Goal: Check status: Check status

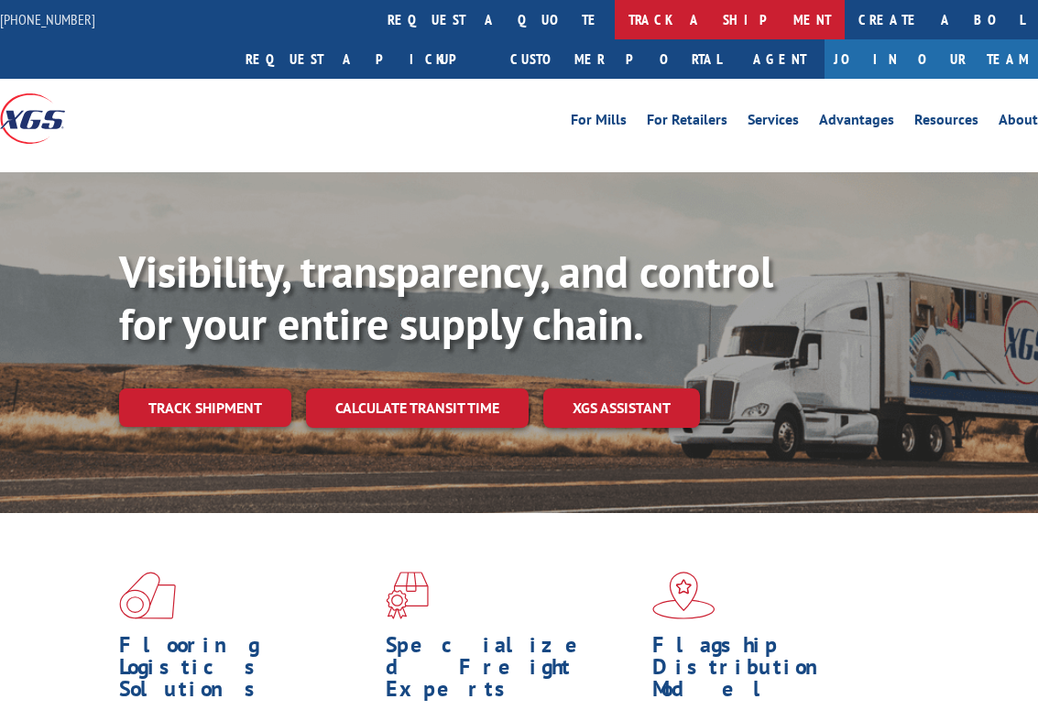
click at [615, 20] on link "track a shipment" at bounding box center [730, 19] width 230 height 39
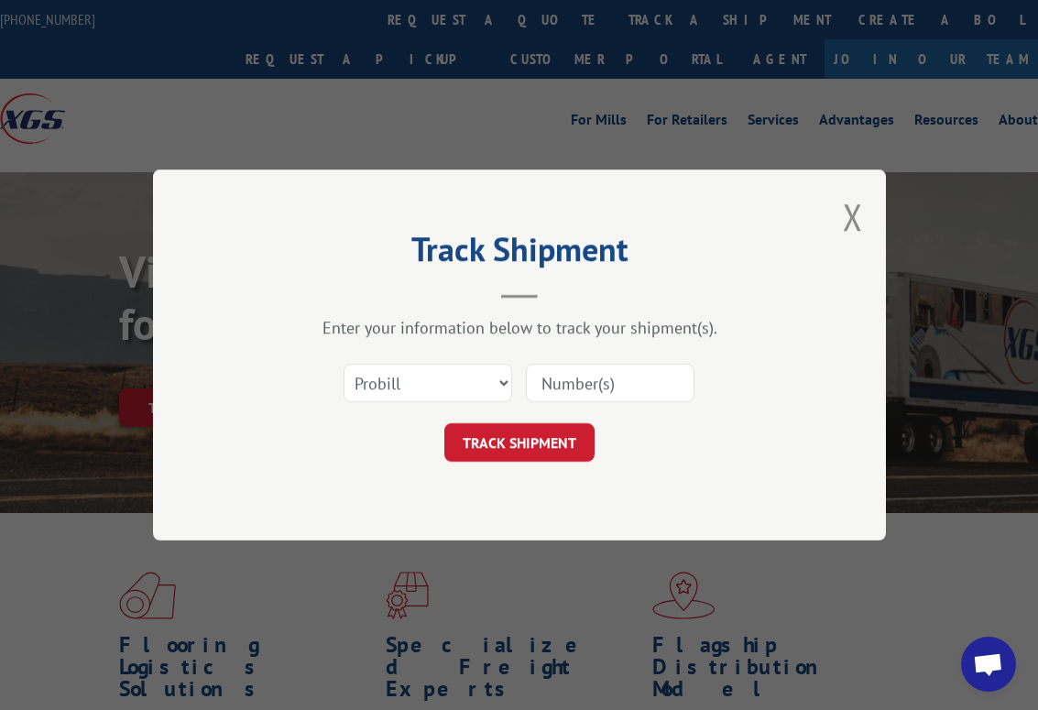
click at [570, 398] on input at bounding box center [610, 383] width 169 height 38
type input "17228945"
click button "TRACK SHIPMENT" at bounding box center [519, 442] width 150 height 38
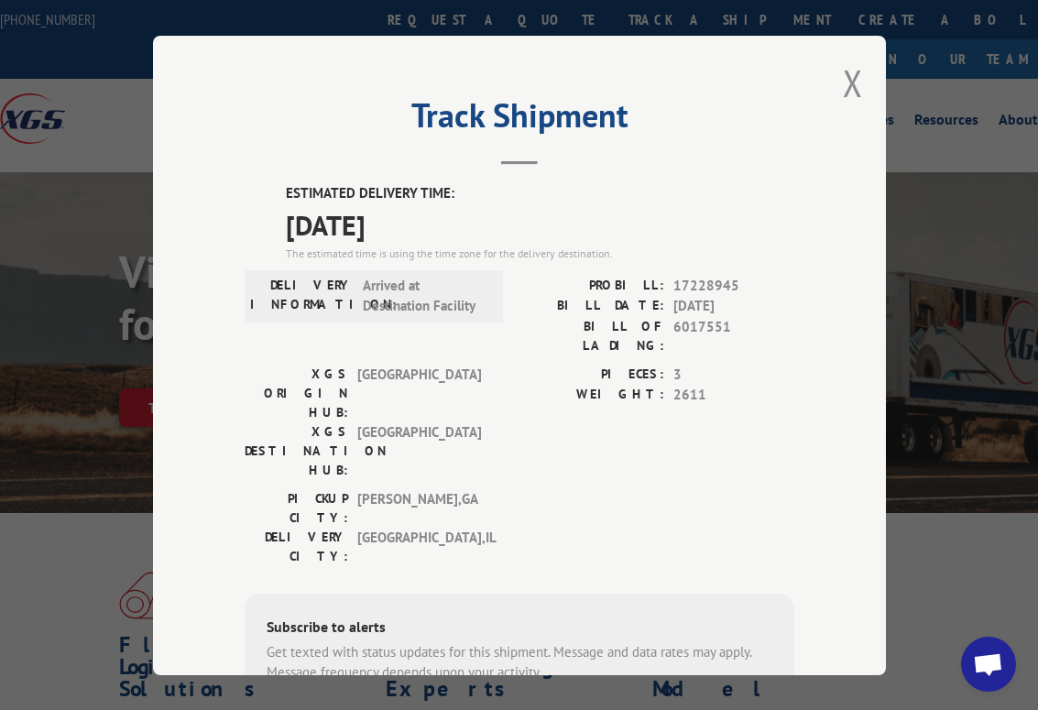
click at [831, 77] on div "Track Shipment ESTIMATED DELIVERY TIME: [DATE] The estimated time is using the …" at bounding box center [519, 356] width 733 height 640
click at [848, 75] on button "Close modal" at bounding box center [853, 83] width 20 height 49
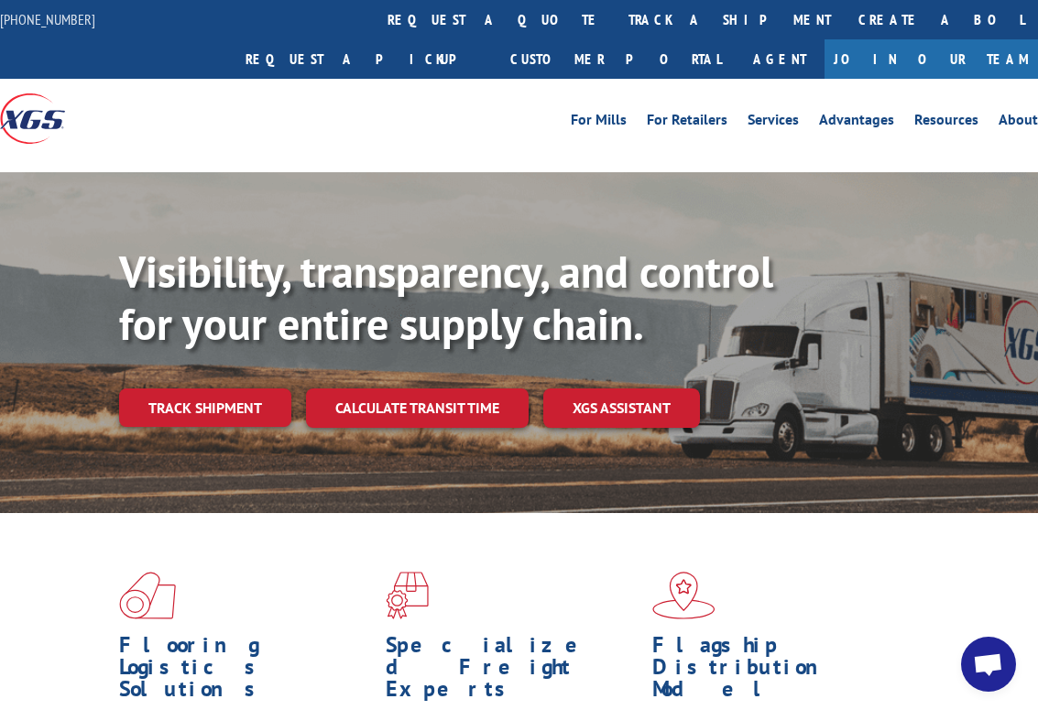
drag, startPoint x: 415, startPoint y: 21, endPoint x: 426, endPoint y: 27, distance: 12.7
click at [615, 21] on link "track a shipment" at bounding box center [730, 19] width 230 height 39
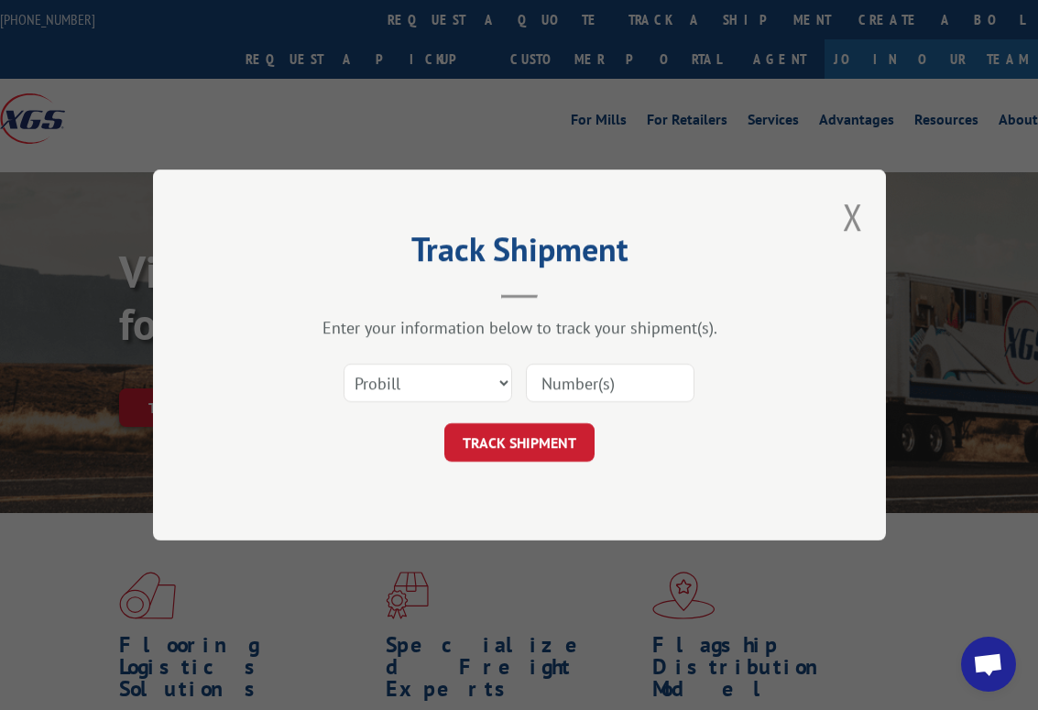
click at [590, 387] on input at bounding box center [610, 383] width 169 height 38
paste input "6025390"
type input "6025390"
click at [556, 425] on form "Select category... Probill BOL PO 6025390 TRACK SHIPMENT" at bounding box center [520, 407] width 550 height 109
click at [548, 456] on button "TRACK SHIPMENT" at bounding box center [519, 442] width 150 height 38
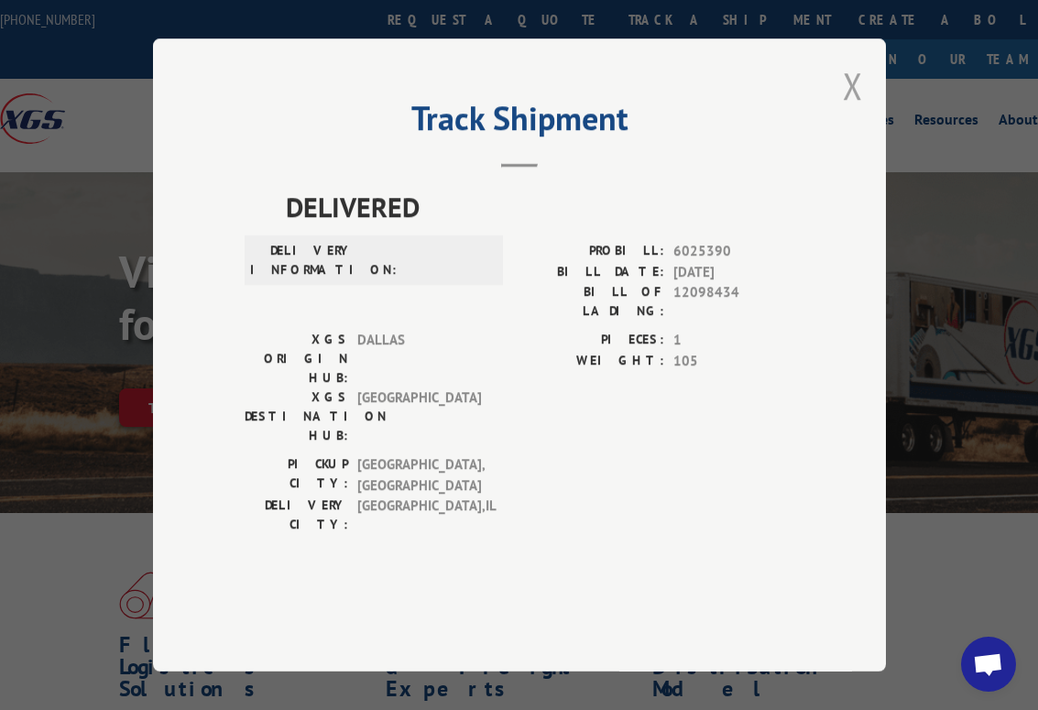
click at [843, 110] on button "Close modal" at bounding box center [853, 85] width 20 height 49
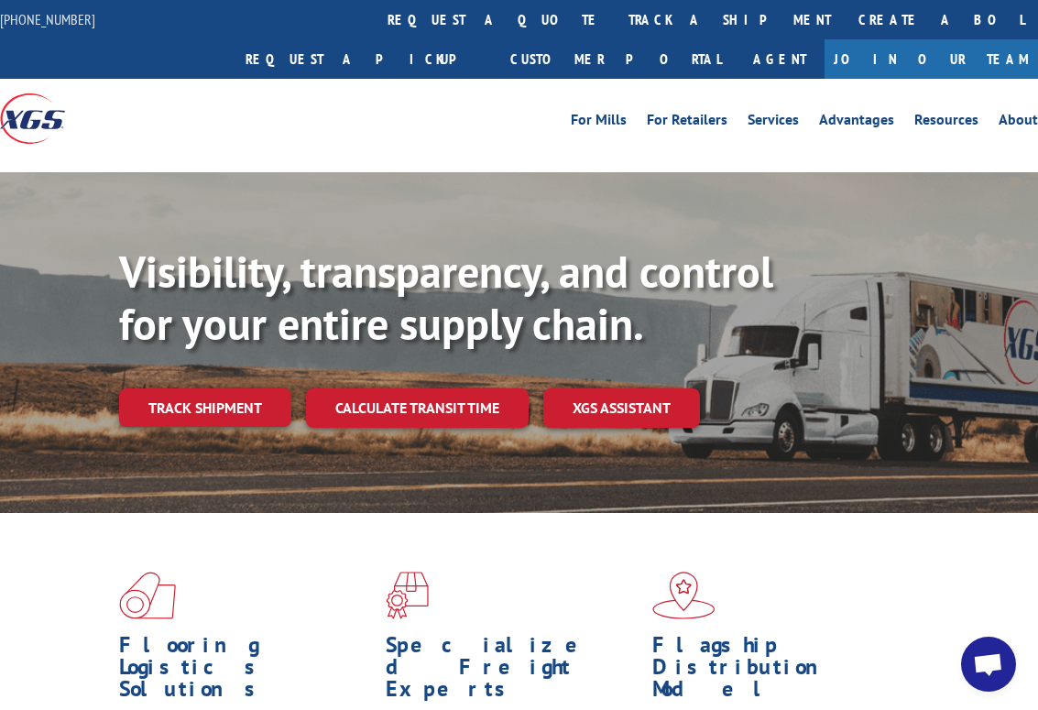
drag, startPoint x: 429, startPoint y: 13, endPoint x: 446, endPoint y: 27, distance: 22.2
click at [615, 13] on link "track a shipment" at bounding box center [730, 19] width 230 height 39
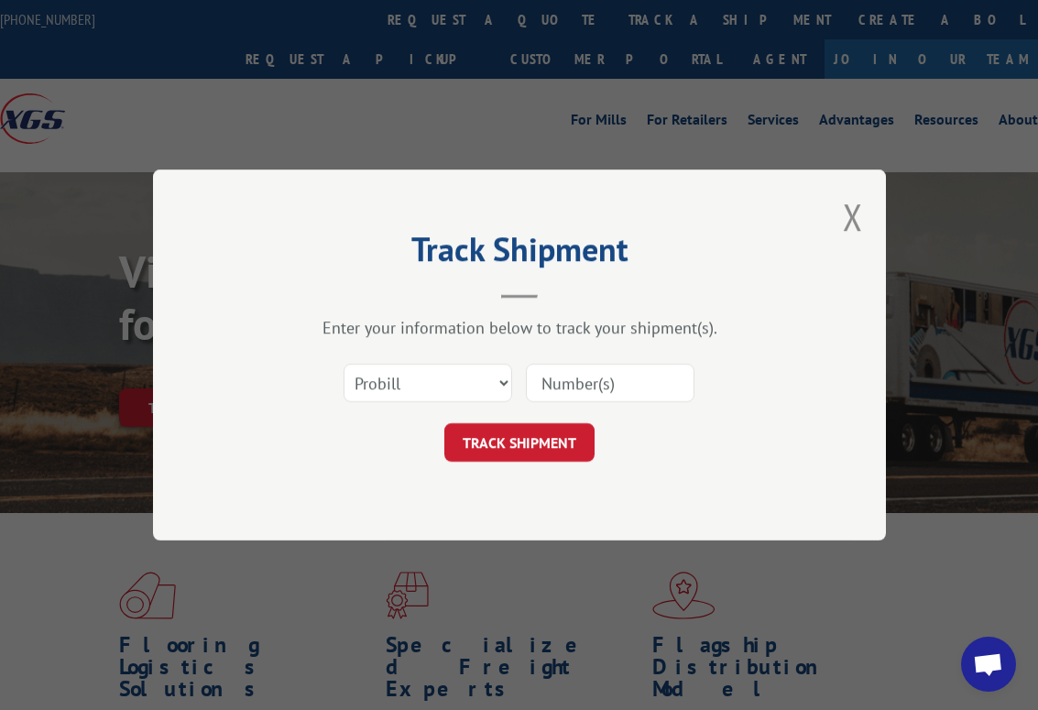
click at [562, 367] on input at bounding box center [610, 383] width 169 height 38
paste input "6026408"
type input "6026408"
click at [442, 381] on select "Select category... Probill BOL PO" at bounding box center [428, 383] width 169 height 38
select select "bol"
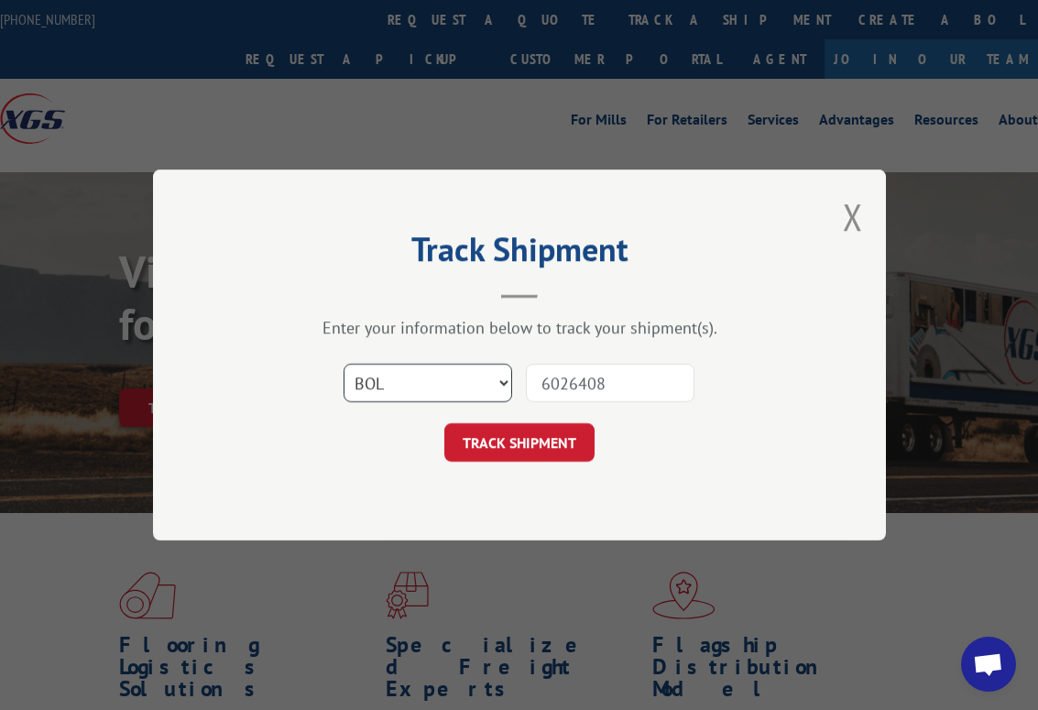
click at [344, 364] on select "Select category... Probill BOL PO" at bounding box center [428, 383] width 169 height 38
click at [522, 447] on button "TRACK SHIPMENT" at bounding box center [519, 442] width 150 height 38
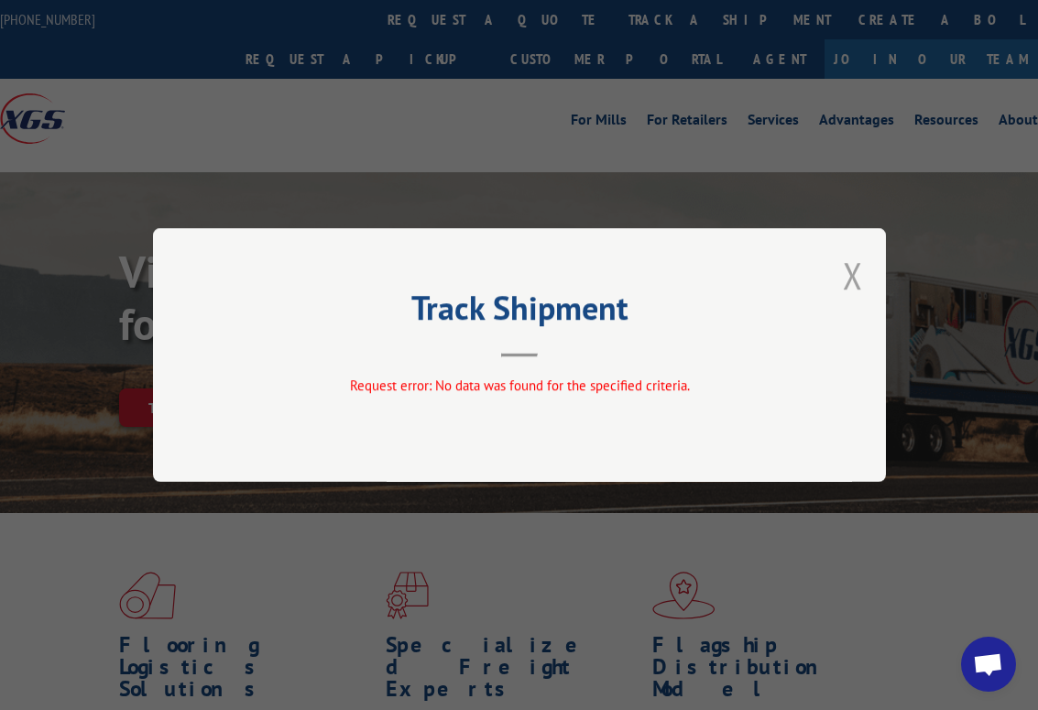
click at [846, 287] on button "Close modal" at bounding box center [853, 275] width 20 height 49
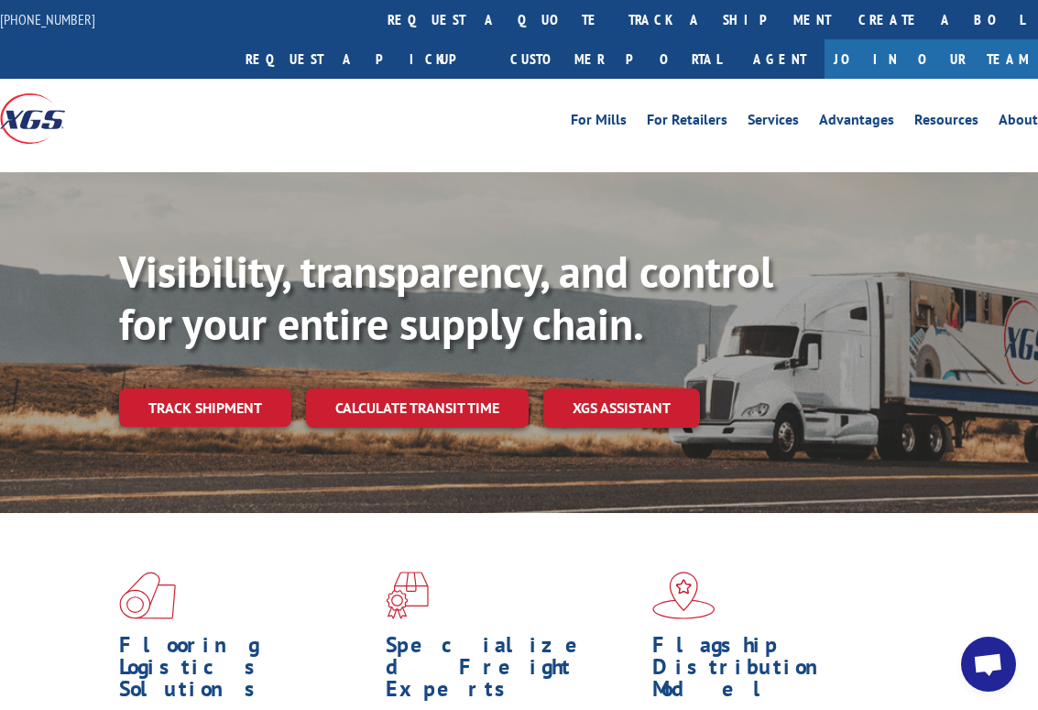
click at [615, 9] on link "track a shipment" at bounding box center [730, 19] width 230 height 39
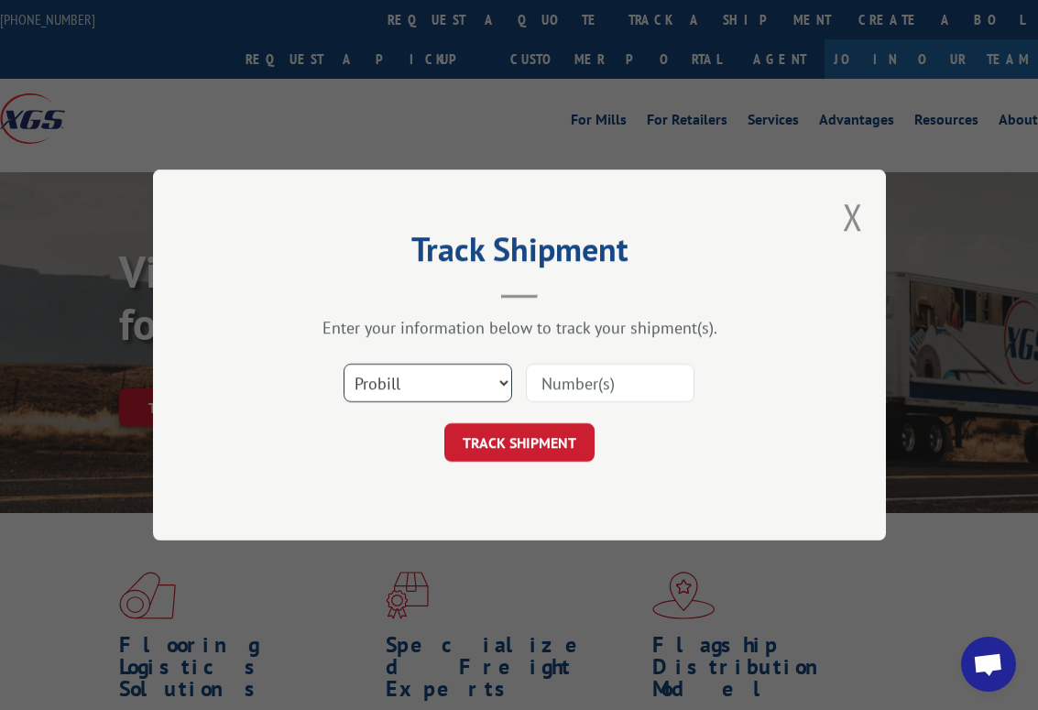
click at [382, 394] on select "Select category... Probill BOL PO" at bounding box center [428, 383] width 169 height 38
select select "bol"
click at [344, 364] on select "Select category... Probill BOL PO" at bounding box center [428, 383] width 169 height 38
click at [585, 384] on input at bounding box center [610, 383] width 169 height 38
paste input "6026408"
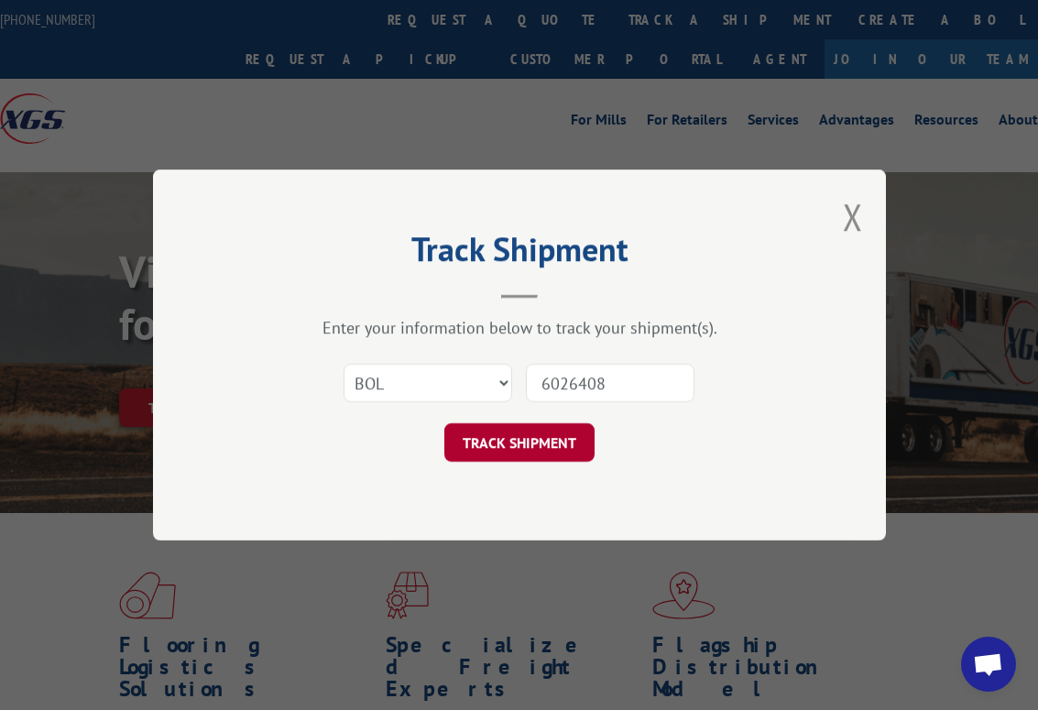
type input "6026408"
click at [512, 446] on button "TRACK SHIPMENT" at bounding box center [519, 442] width 150 height 38
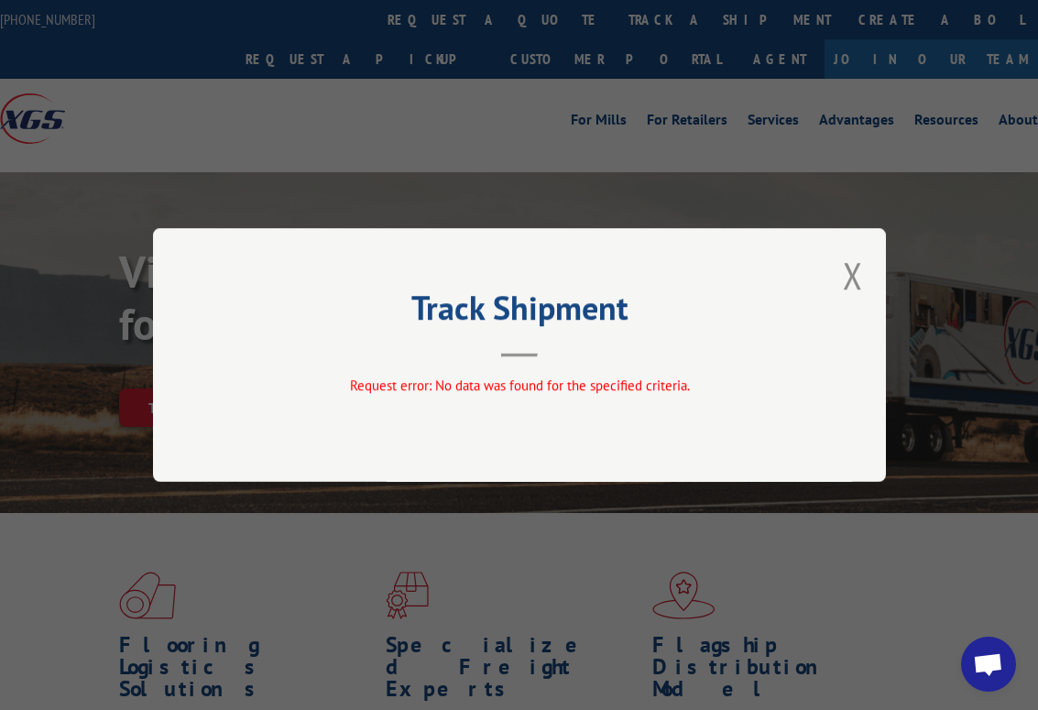
click at [522, 698] on div "Track Shipment Request error: No data was found for the specified criteria." at bounding box center [519, 355] width 1038 height 710
click at [853, 278] on button "Close modal" at bounding box center [853, 275] width 20 height 49
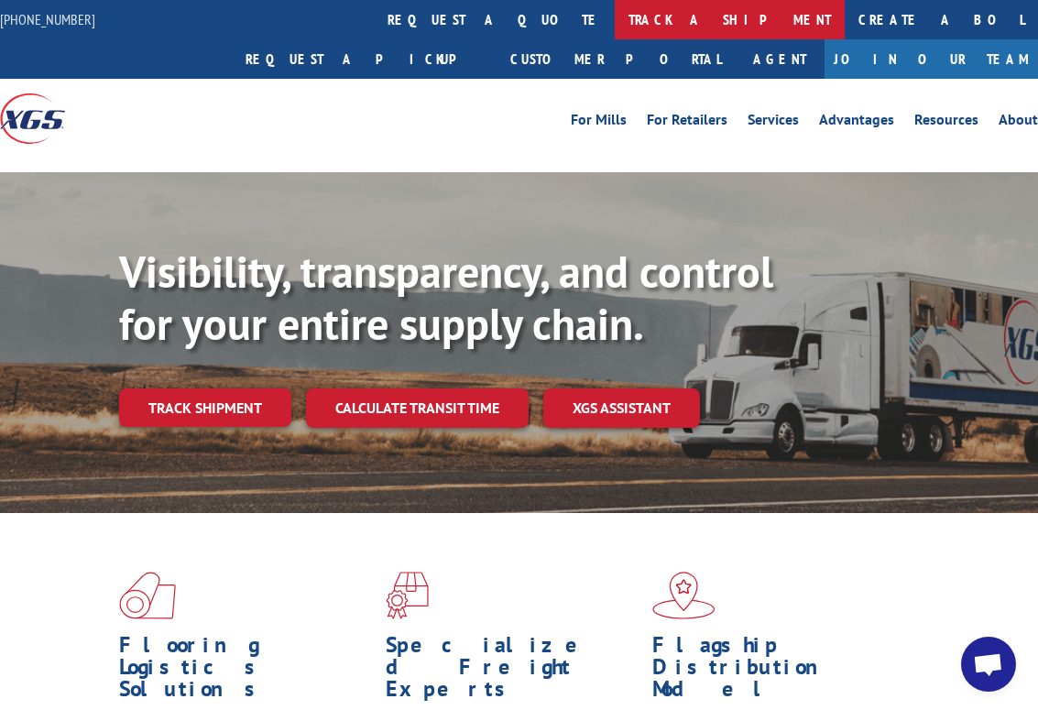
click at [615, 18] on link "track a shipment" at bounding box center [730, 19] width 230 height 39
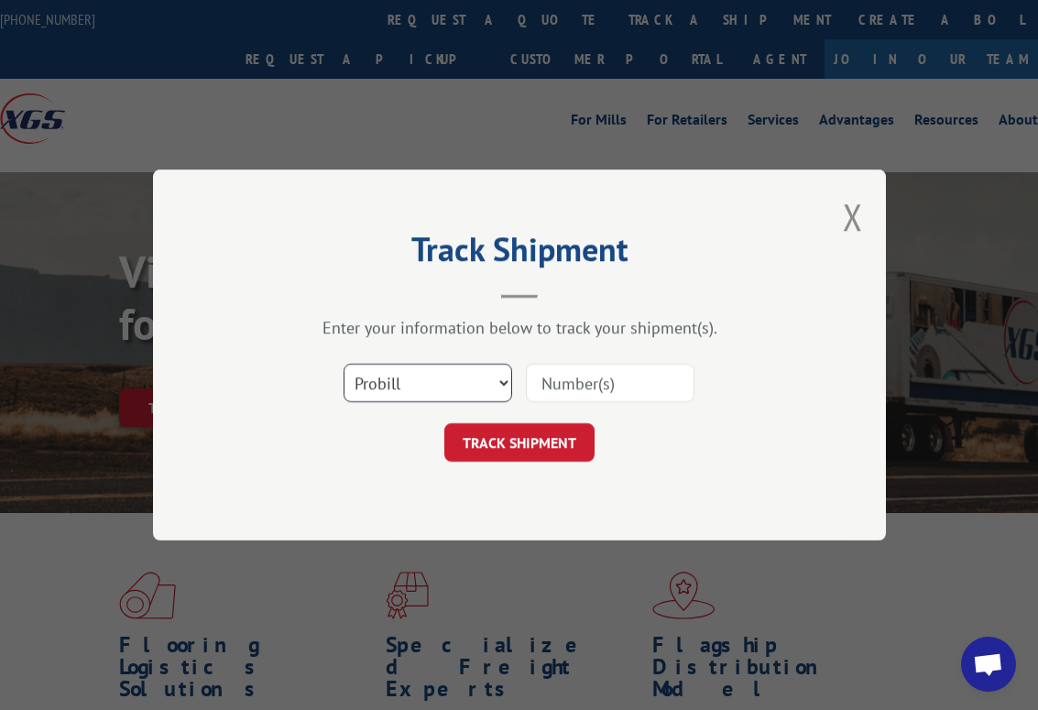
drag, startPoint x: 424, startPoint y: 371, endPoint x: 418, endPoint y: 399, distance: 29.1
click at [424, 372] on select "Select category... Probill BOL PO" at bounding box center [428, 383] width 169 height 38
select select "bol"
click at [344, 364] on select "Select category... Probill BOL PO" at bounding box center [428, 383] width 169 height 38
click at [567, 385] on input at bounding box center [610, 383] width 169 height 38
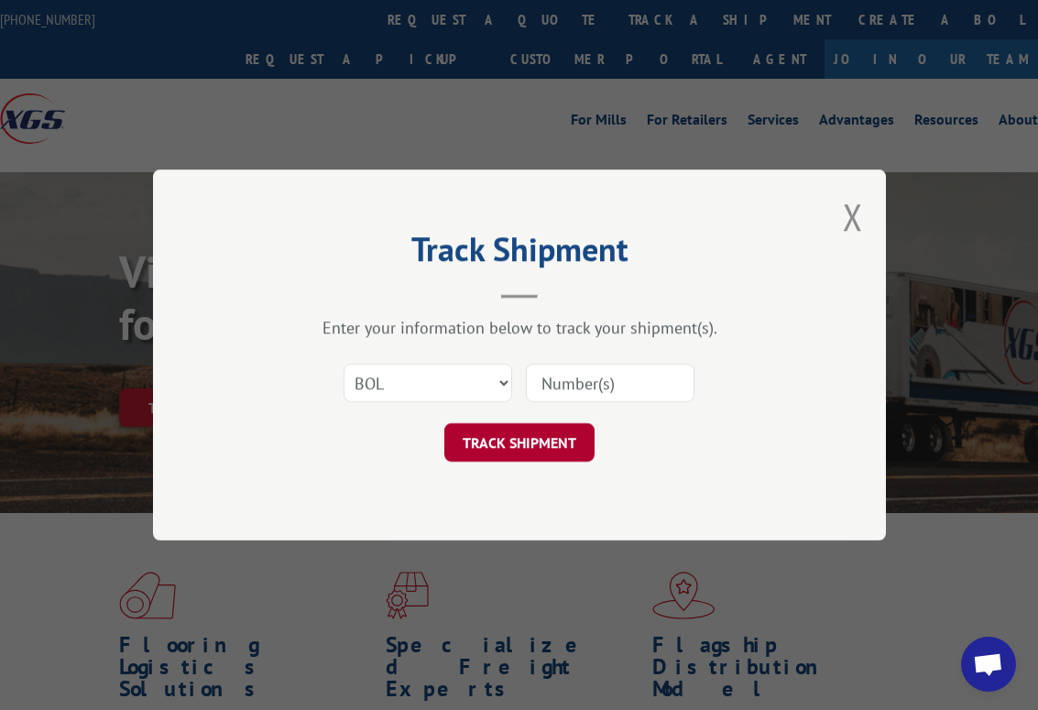
paste input "6025689"
type input "6025689"
click at [520, 416] on form "Select category... Probill BOL PO 6025689 TRACK SHIPMENT" at bounding box center [520, 407] width 550 height 109
click at [523, 433] on button "TRACK SHIPMENT" at bounding box center [519, 442] width 150 height 38
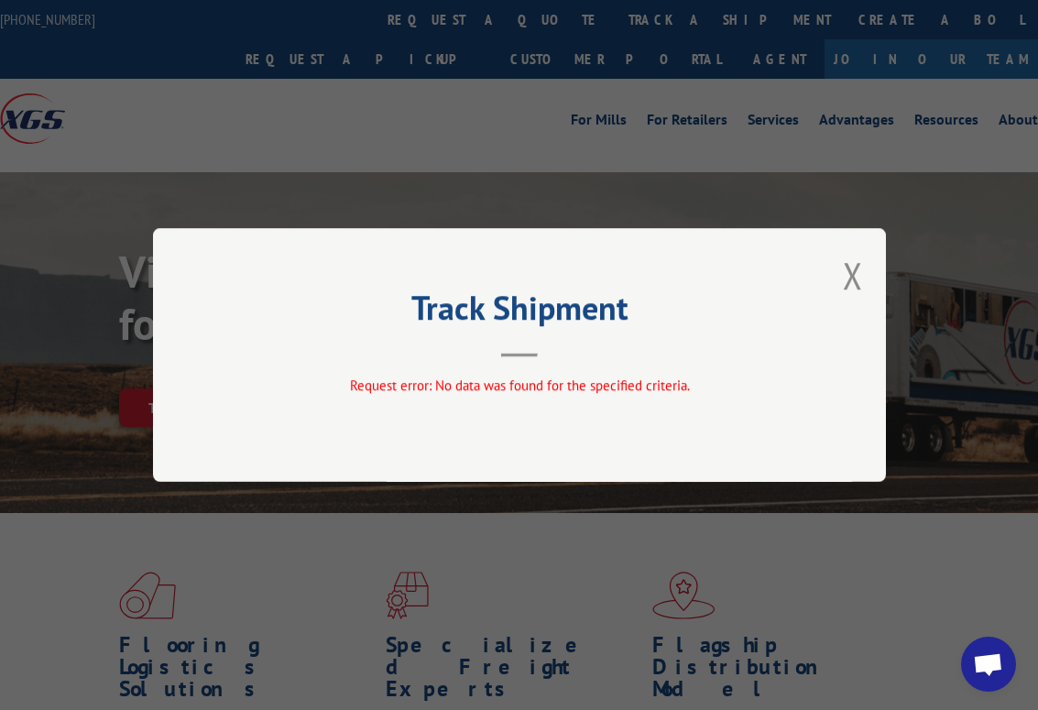
click at [1000, 357] on div "Track Shipment Request error: No data was found for the specified criteria." at bounding box center [519, 355] width 1038 height 710
click at [842, 275] on div "Track Shipment Request error: No data was found for the specified criteria." at bounding box center [519, 355] width 733 height 254
click at [859, 271] on button "Close modal" at bounding box center [853, 275] width 20 height 49
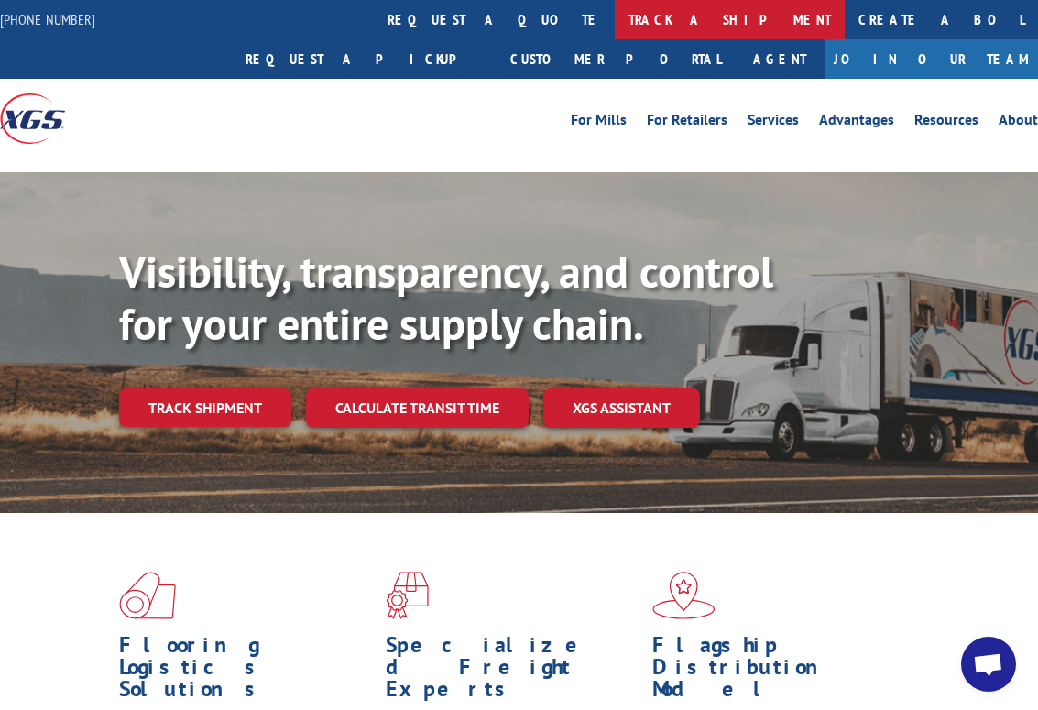
click at [615, 19] on link "track a shipment" at bounding box center [730, 19] width 230 height 39
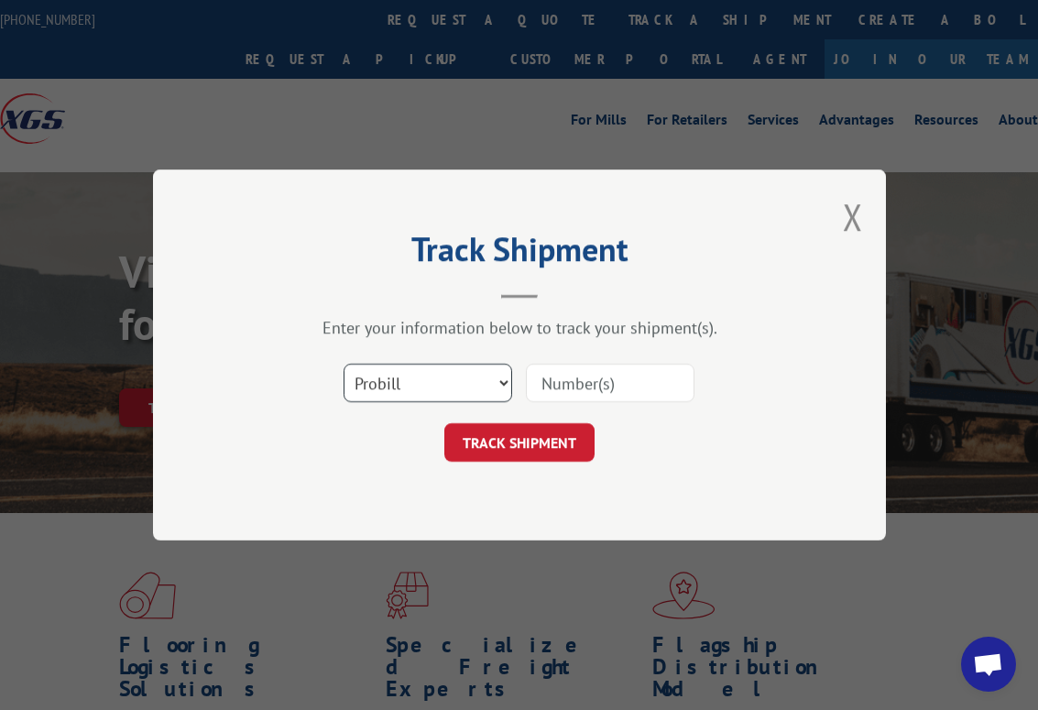
click at [418, 395] on select "Select category... Probill BOL PO" at bounding box center [428, 383] width 169 height 38
select select "bol"
click at [344, 364] on select "Select category... Probill BOL PO" at bounding box center [428, 383] width 169 height 38
click at [586, 385] on input at bounding box center [610, 383] width 169 height 38
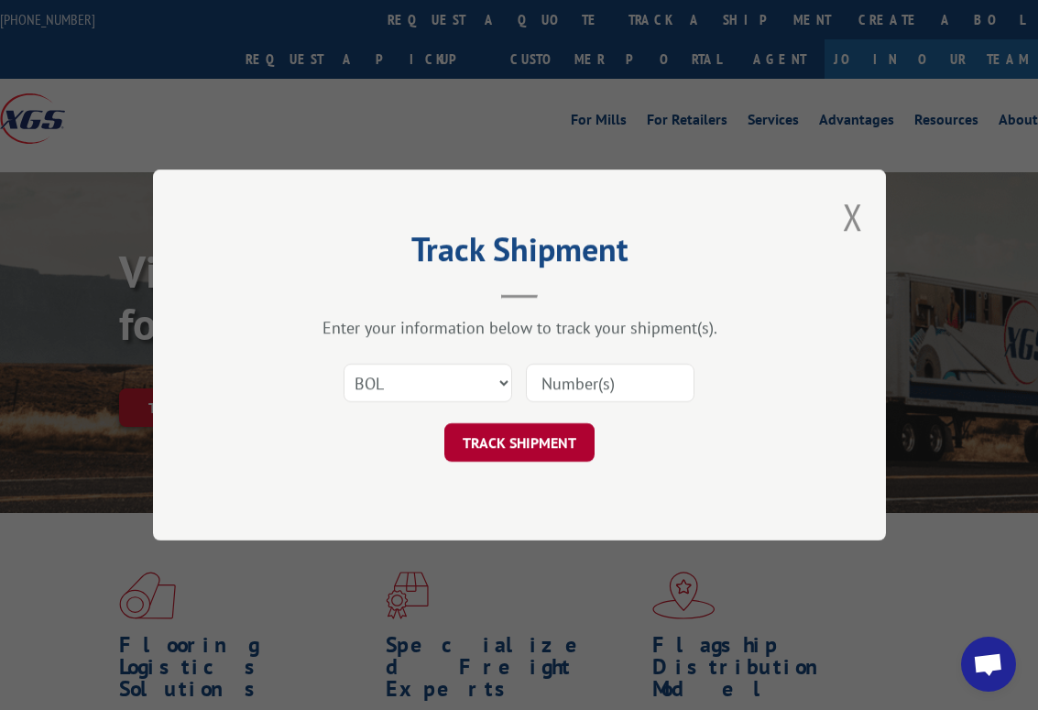
paste input "6026409"
type input "6026409"
click at [538, 432] on button "TRACK SHIPMENT" at bounding box center [519, 442] width 150 height 38
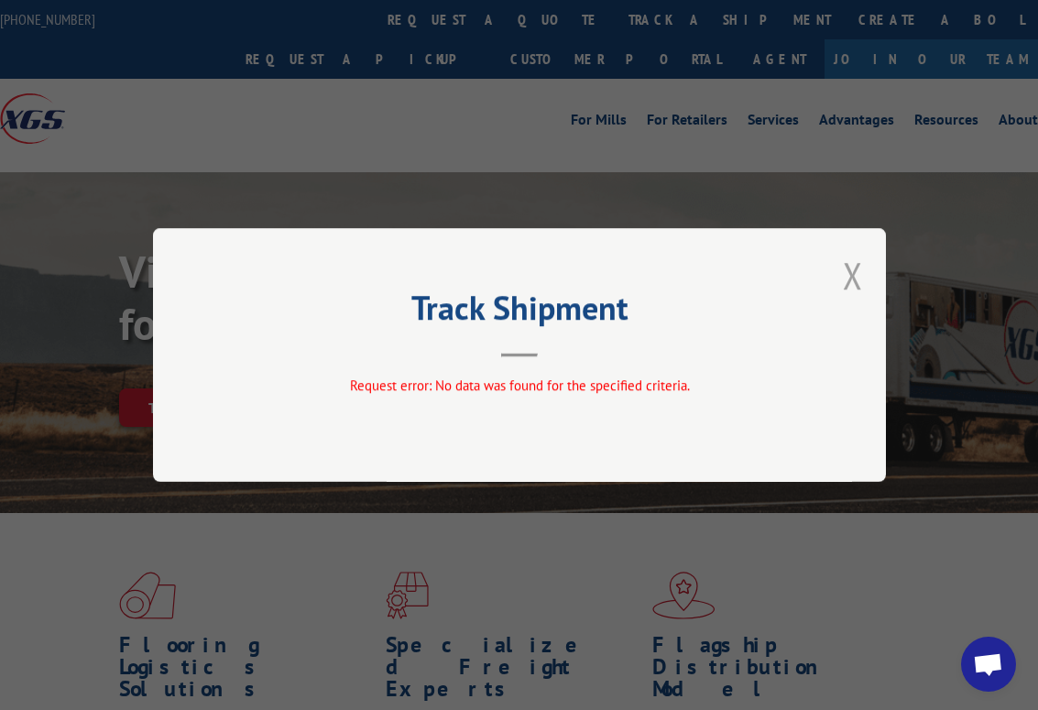
click at [858, 285] on button "Close modal" at bounding box center [853, 275] width 20 height 49
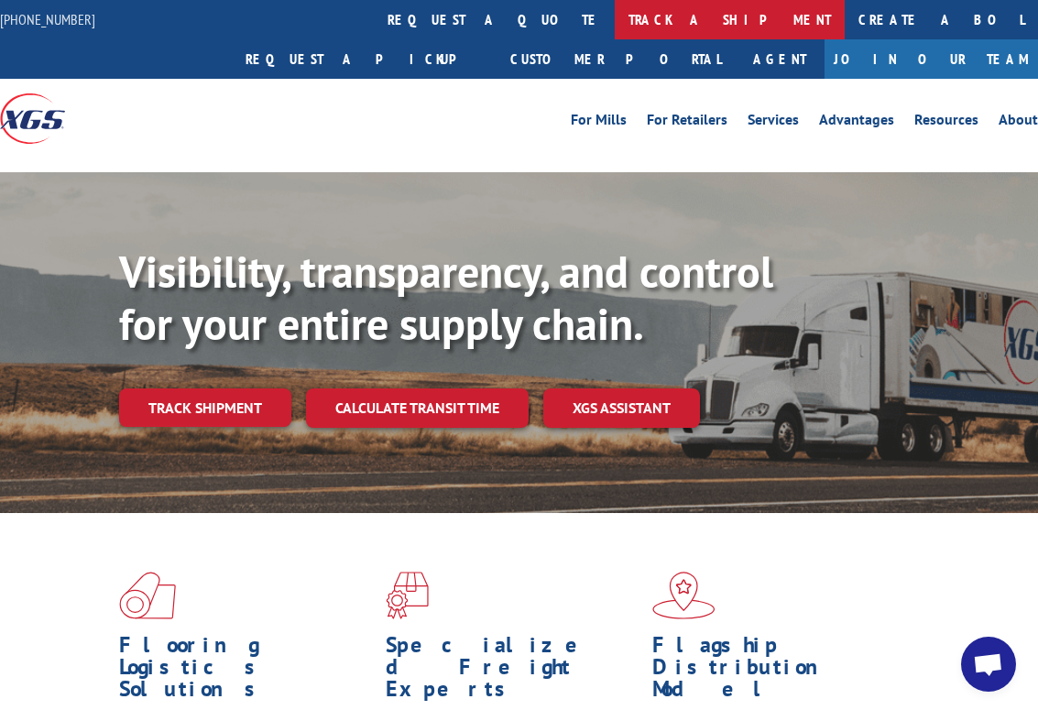
click at [615, 13] on link "track a shipment" at bounding box center [730, 19] width 230 height 39
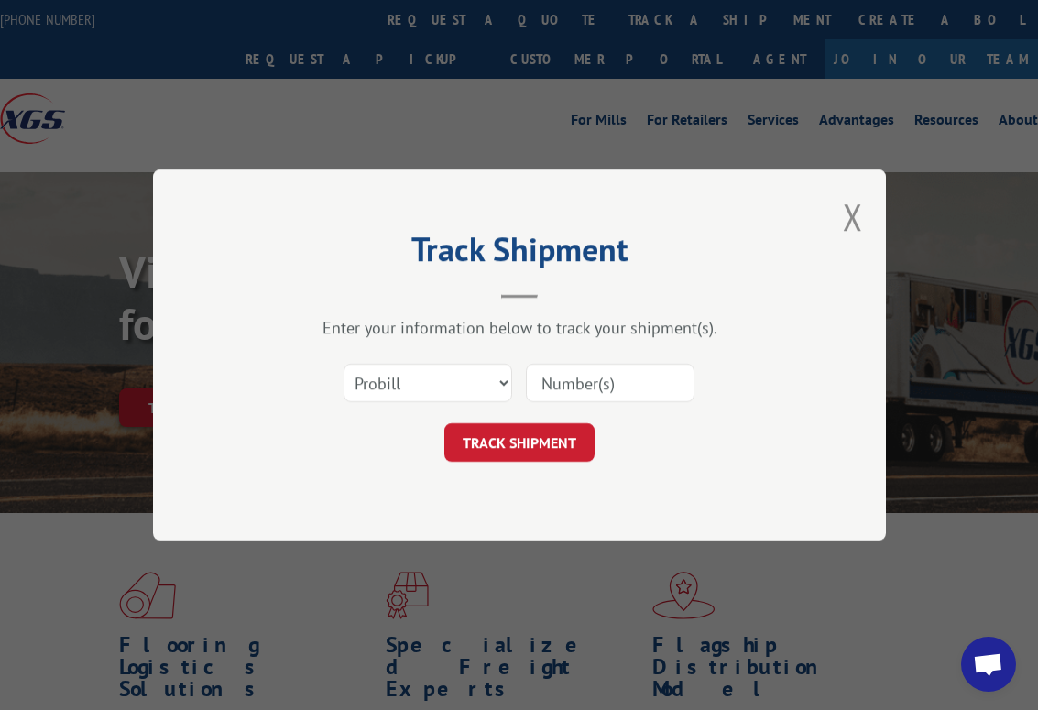
click at [714, 669] on div "Track Shipment Enter your information below to track your shipment(s). Select c…" at bounding box center [519, 355] width 1038 height 710
click at [558, 386] on input at bounding box center [610, 383] width 169 height 38
paste input "6025390"
type input "6025390"
click at [406, 387] on select "Select category... Probill BOL PO" at bounding box center [428, 383] width 169 height 38
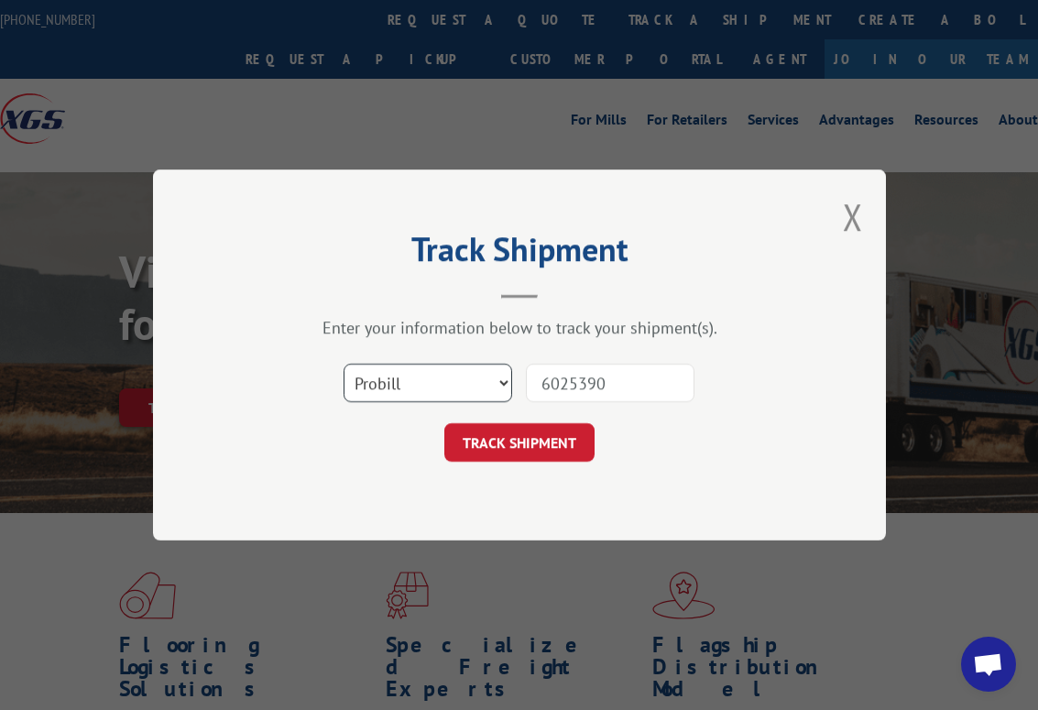
select select "bol"
click at [344, 364] on select "Select category... Probill BOL PO" at bounding box center [428, 383] width 169 height 38
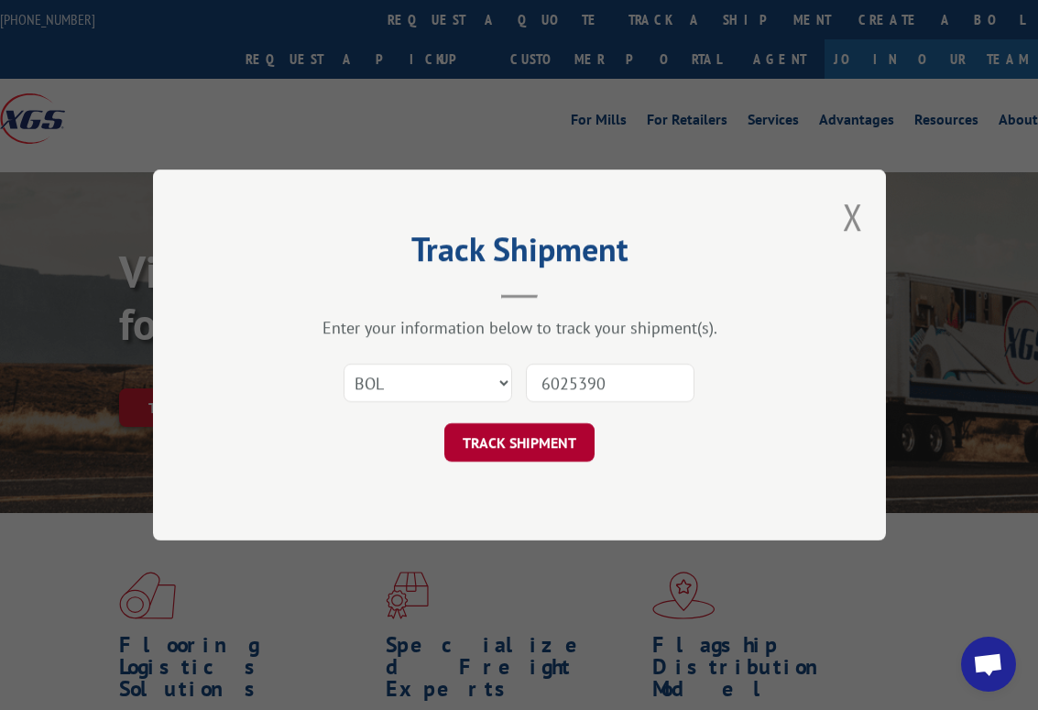
click at [503, 448] on button "TRACK SHIPMENT" at bounding box center [519, 442] width 150 height 38
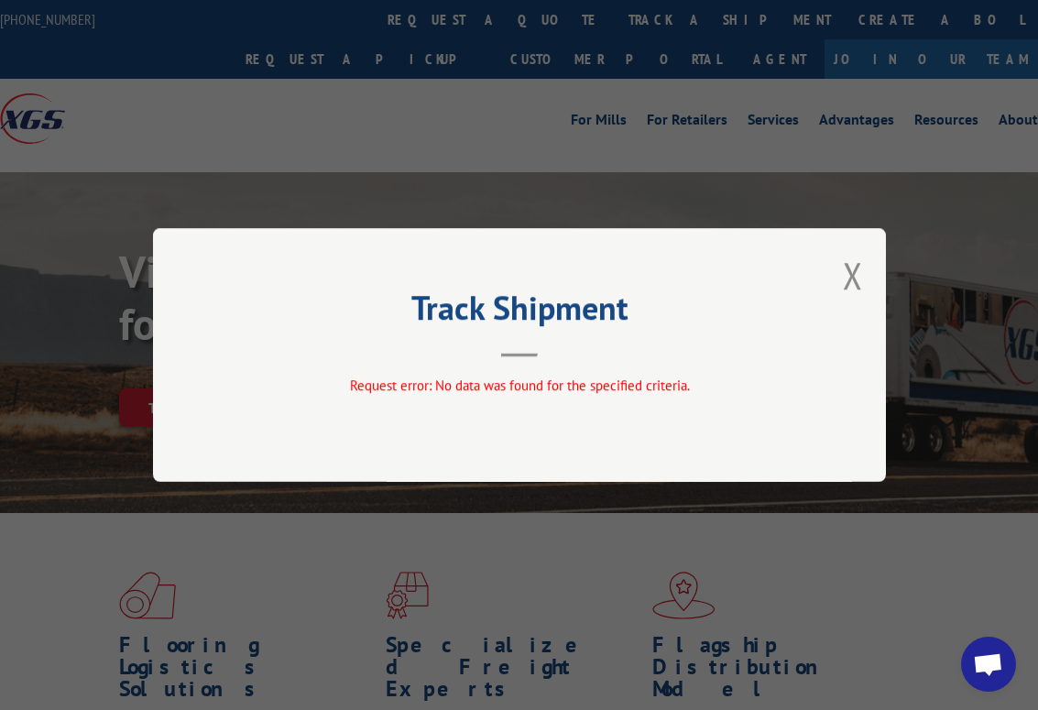
click at [865, 273] on div "Track Shipment Request error: No data was found for the specified criteria." at bounding box center [519, 355] width 733 height 254
click at [858, 277] on button "Close modal" at bounding box center [853, 275] width 20 height 49
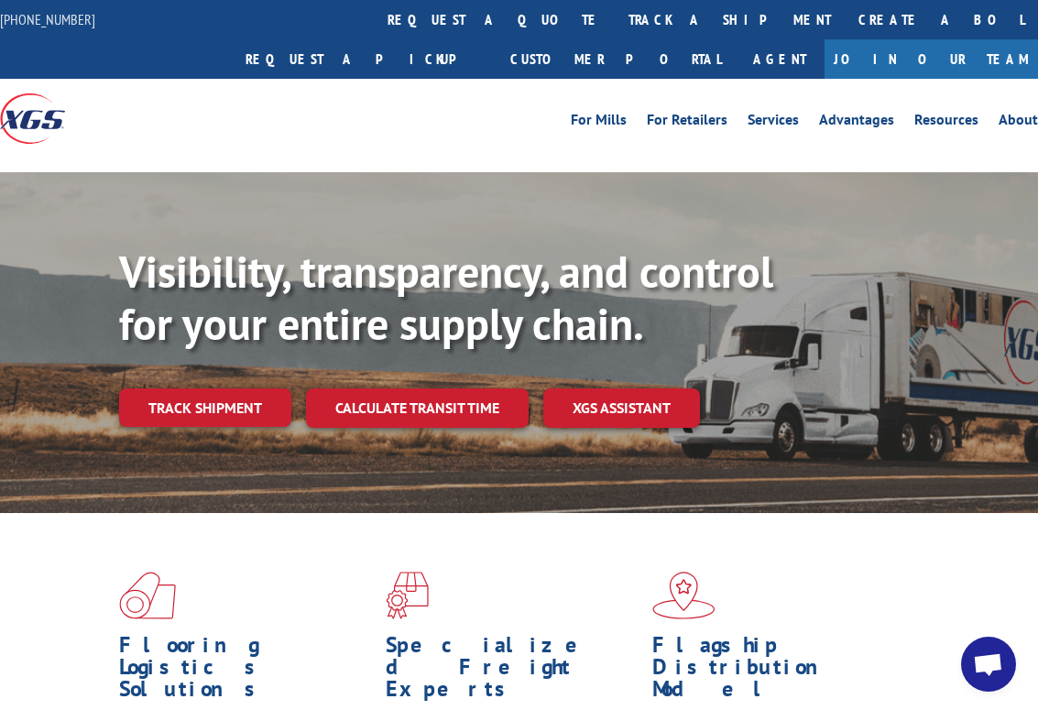
click at [174, 470] on div "Visibility, transparency, and control for your entire supply chain. Track shipm…" at bounding box center [519, 360] width 1038 height 377
click at [1023, 539] on div "Flooring Logistics Solutions As an industry carrier of choice, XGS has brought …" at bounding box center [519, 703] width 1038 height 380
click at [615, 19] on link "track a shipment" at bounding box center [730, 19] width 230 height 39
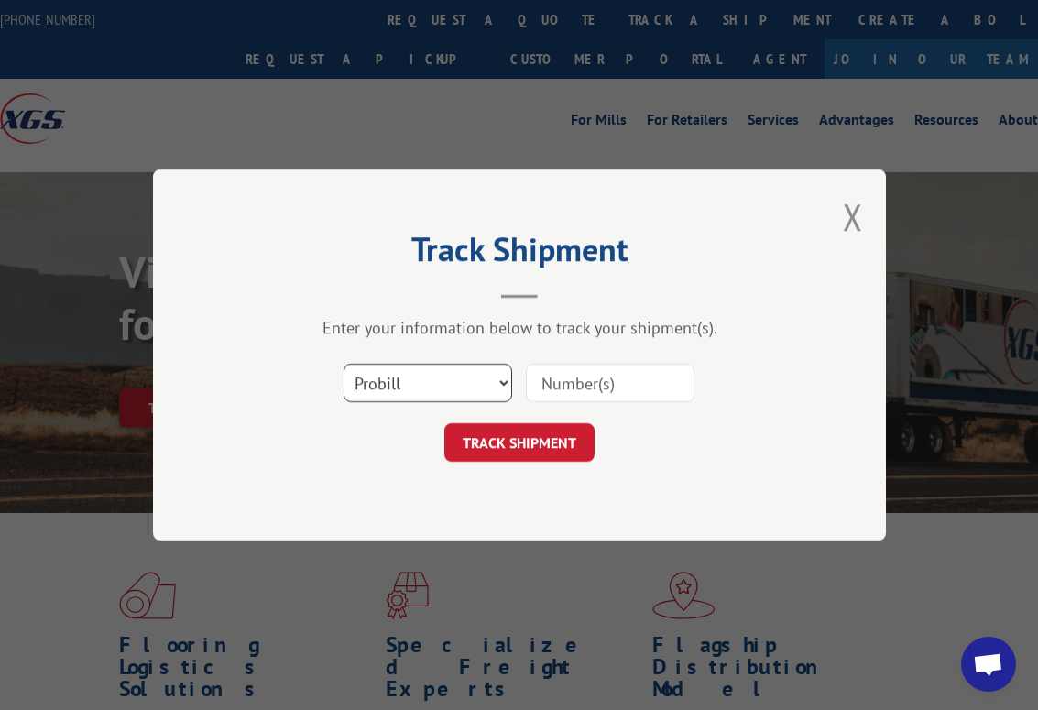
click at [459, 377] on select "Select category... Probill BOL PO" at bounding box center [428, 383] width 169 height 38
select select "bol"
click at [344, 364] on select "Select category... Probill BOL PO" at bounding box center [428, 383] width 169 height 38
click at [597, 381] on input at bounding box center [610, 383] width 169 height 38
paste input "6023169"
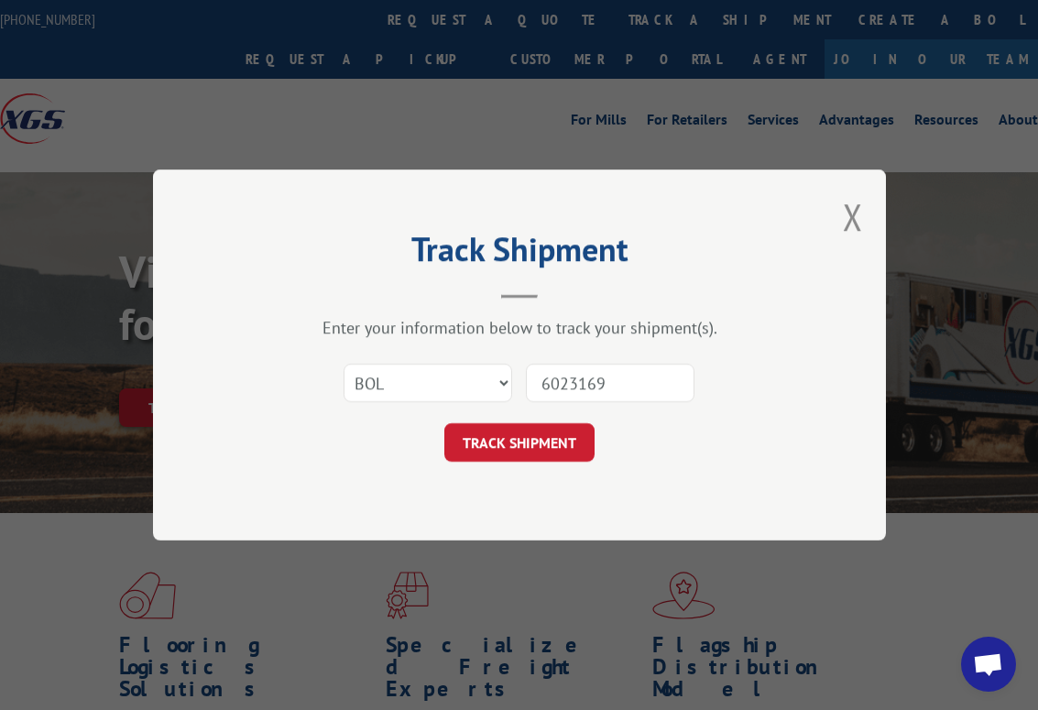
type input "6023169"
click at [546, 419] on form "Select category... Probill BOL PO 6023169 TRACK SHIPMENT" at bounding box center [520, 407] width 550 height 109
click at [543, 430] on button "TRACK SHIPMENT" at bounding box center [519, 442] width 150 height 38
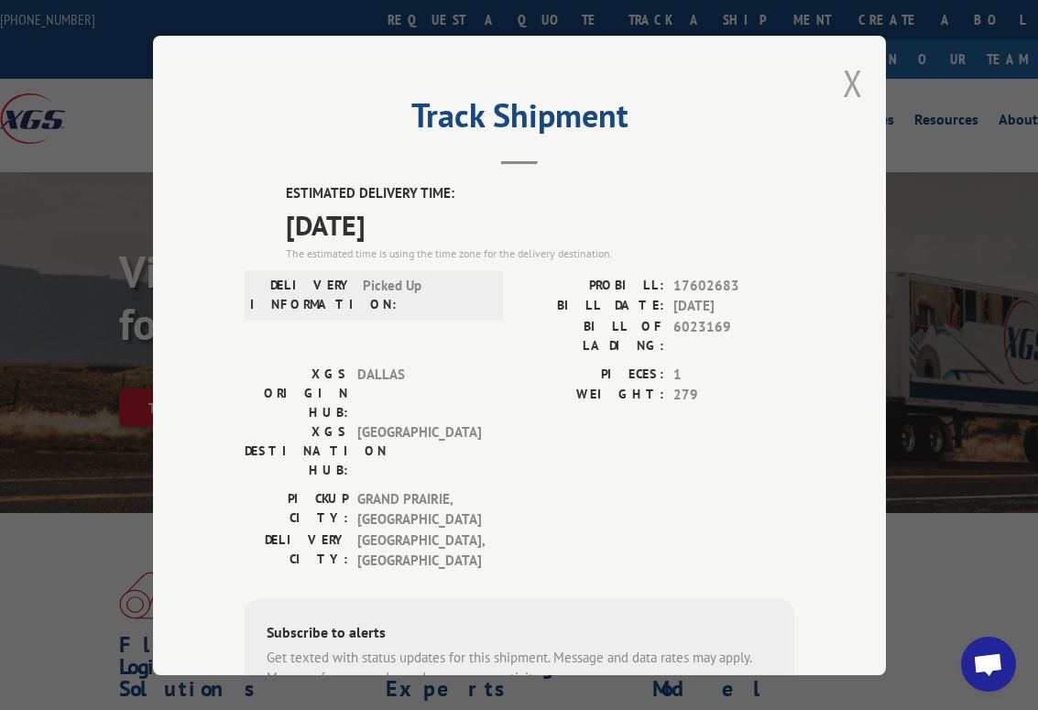
click at [843, 81] on button "Close modal" at bounding box center [853, 83] width 20 height 49
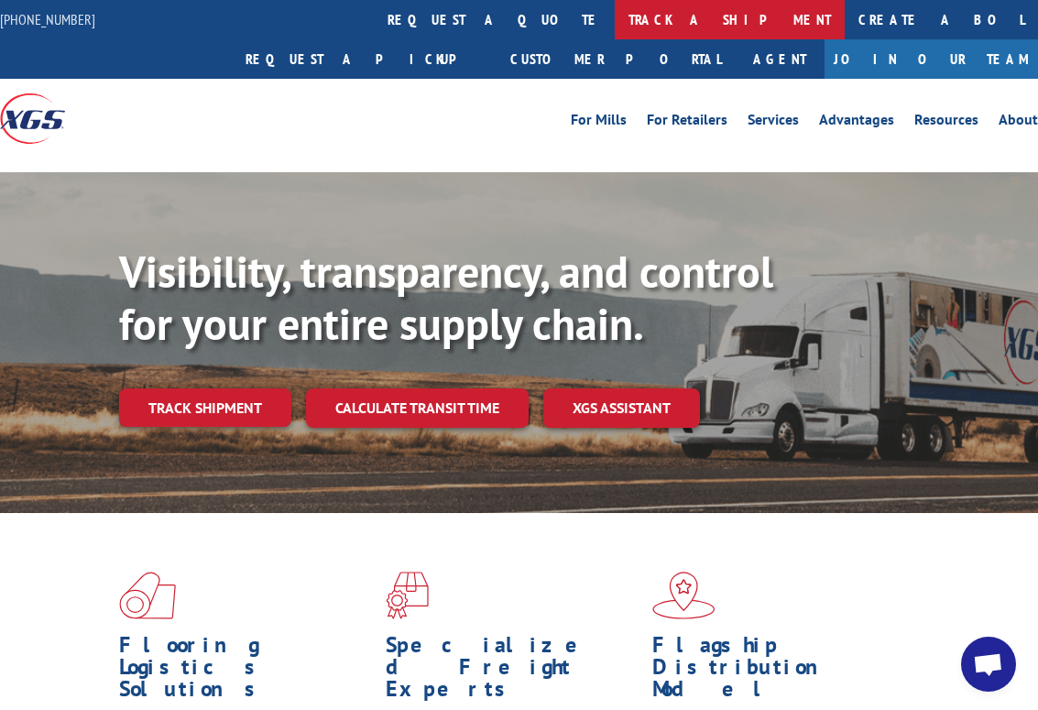
click at [615, 14] on link "track a shipment" at bounding box center [730, 19] width 230 height 39
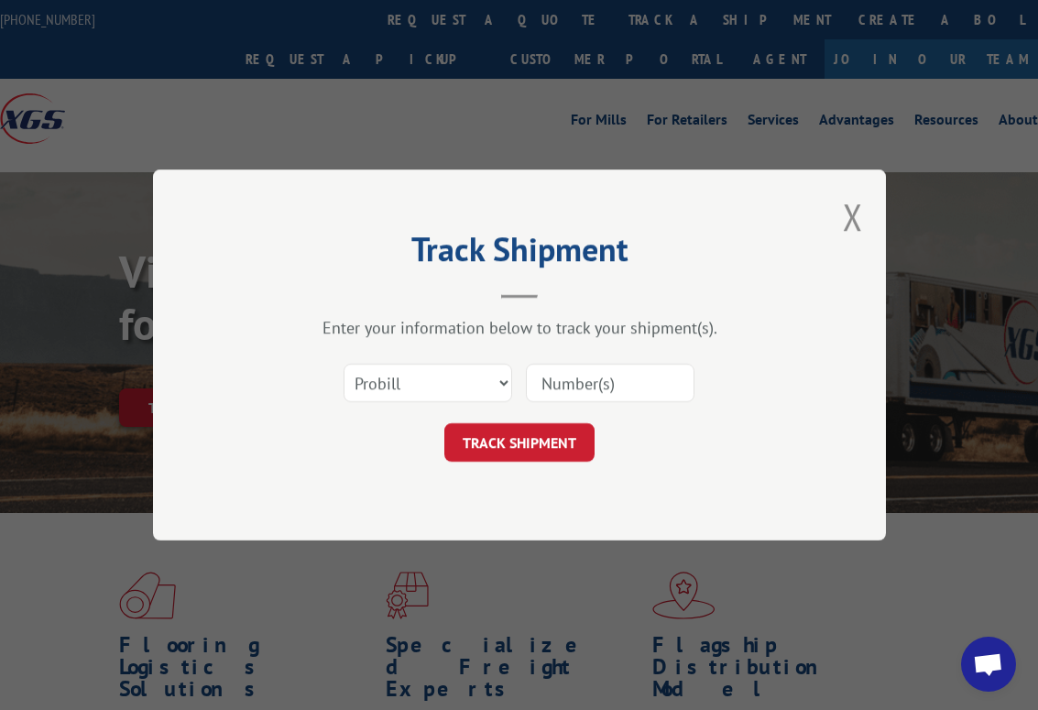
click at [604, 385] on input at bounding box center [610, 383] width 169 height 38
drag, startPoint x: 400, startPoint y: 378, endPoint x: 400, endPoint y: 389, distance: 11.0
click at [400, 378] on select "Select category... Probill BOL PO" at bounding box center [428, 383] width 169 height 38
select select "bol"
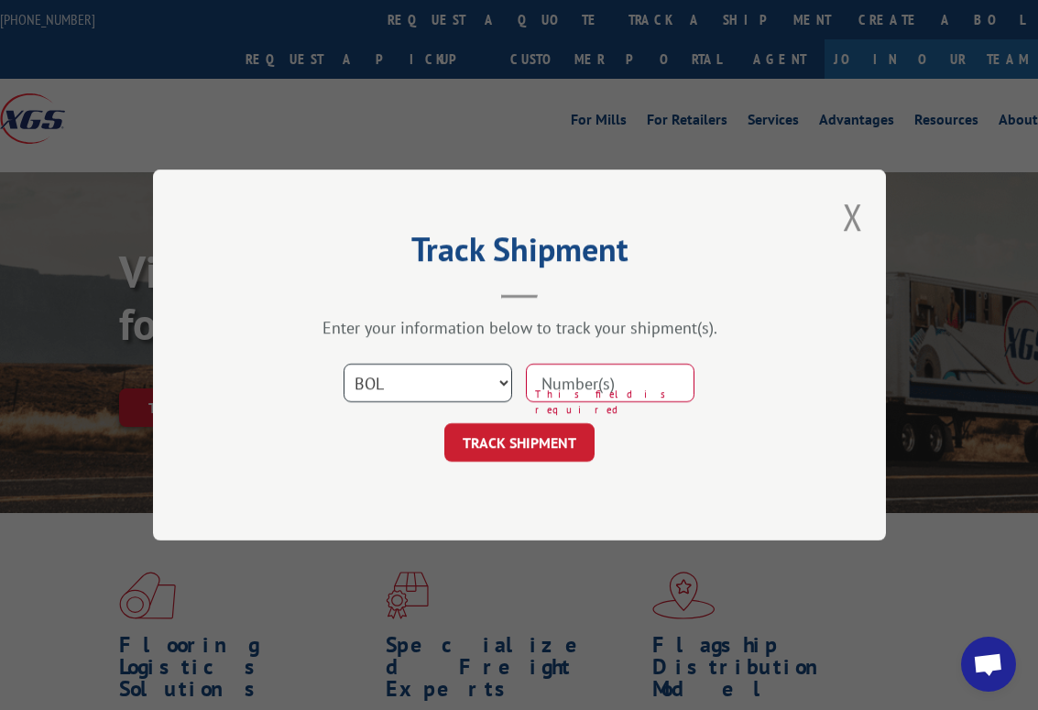
click at [344, 364] on select "Select category... Probill BOL PO" at bounding box center [428, 383] width 169 height 38
click at [658, 394] on input at bounding box center [610, 383] width 169 height 38
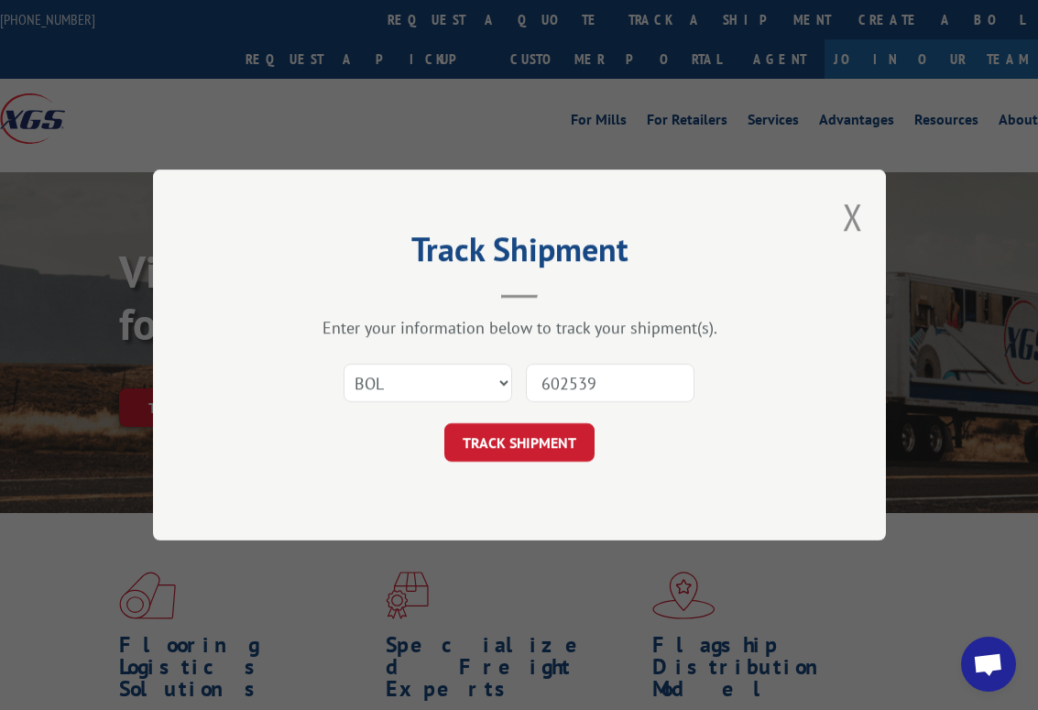
type input "6025390"
click button "TRACK SHIPMENT" at bounding box center [519, 442] width 150 height 38
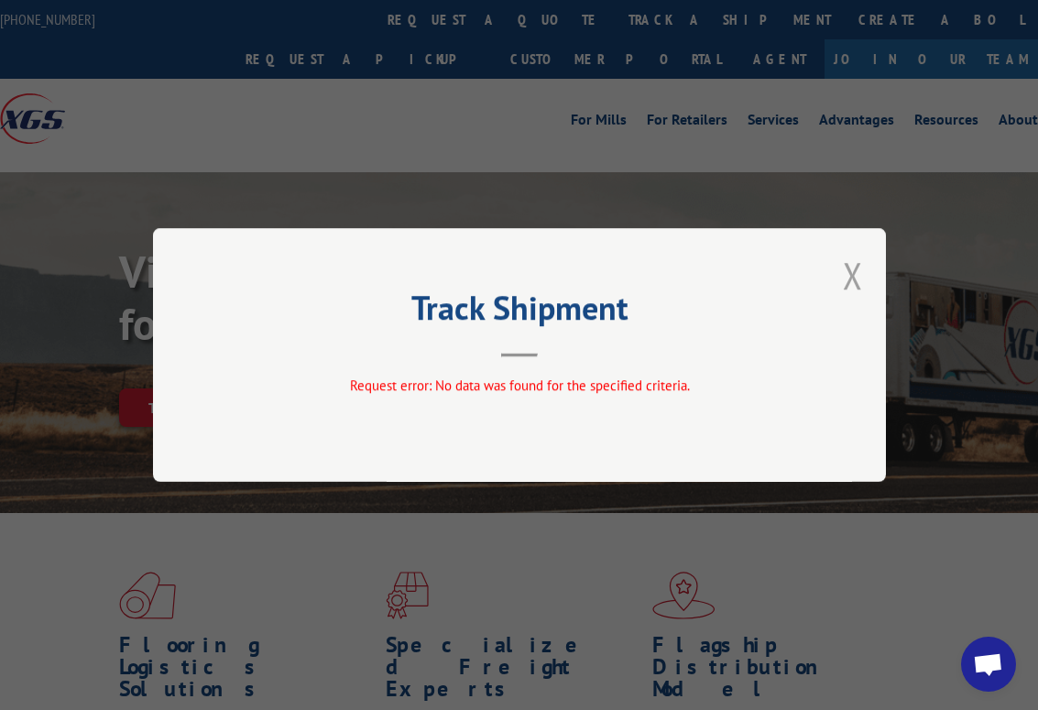
click at [850, 273] on button "Close modal" at bounding box center [853, 275] width 20 height 49
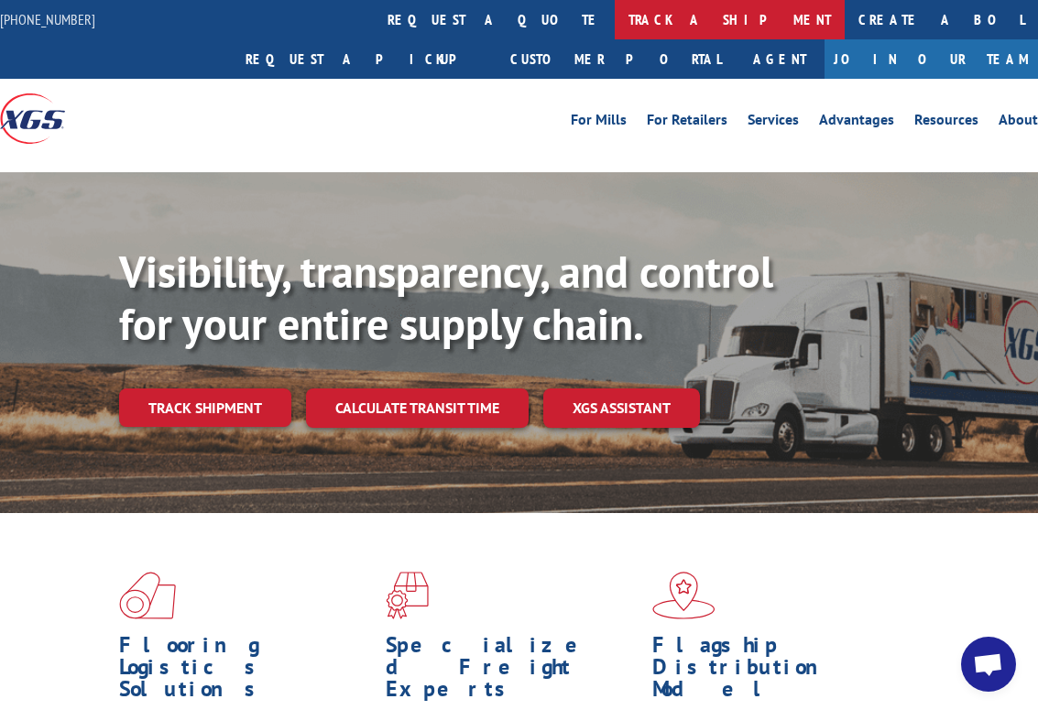
click at [615, 11] on link "track a shipment" at bounding box center [730, 19] width 230 height 39
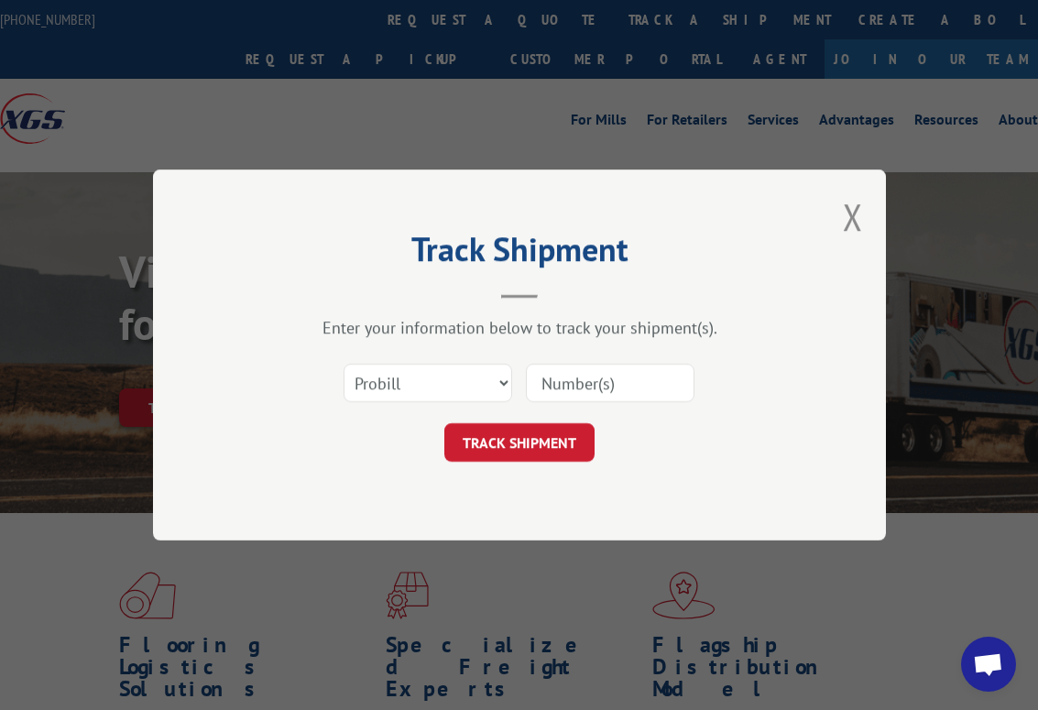
click at [583, 369] on input at bounding box center [610, 383] width 169 height 38
type input "6025390"
click button "TRACK SHIPMENT" at bounding box center [519, 442] width 150 height 38
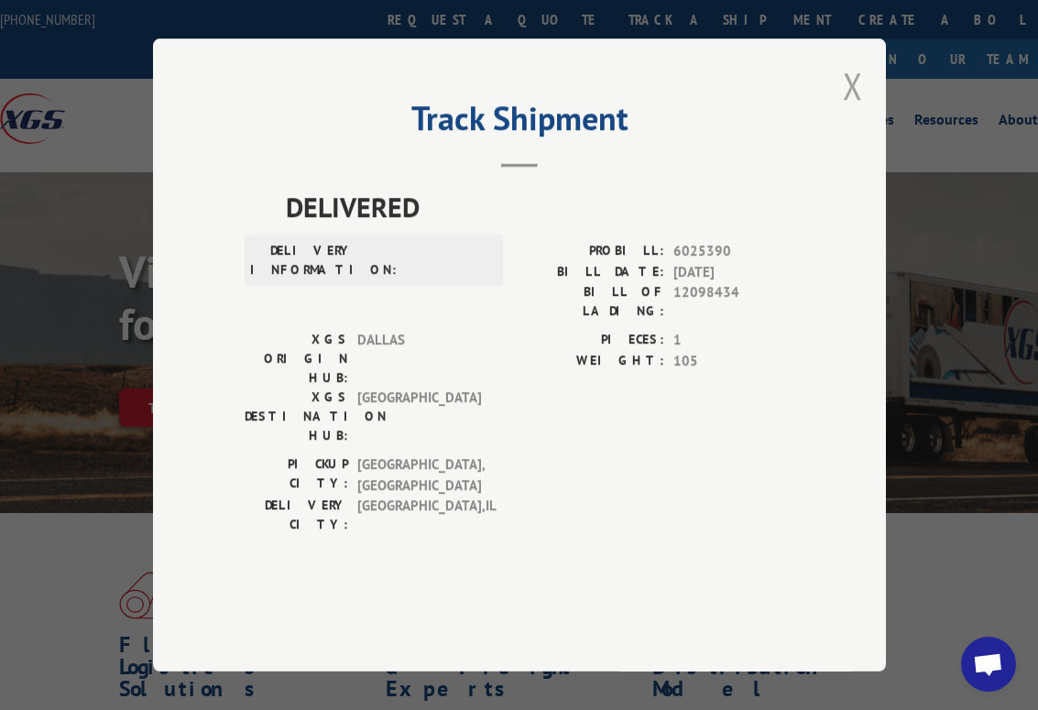
click at [848, 110] on button "Close modal" at bounding box center [853, 85] width 20 height 49
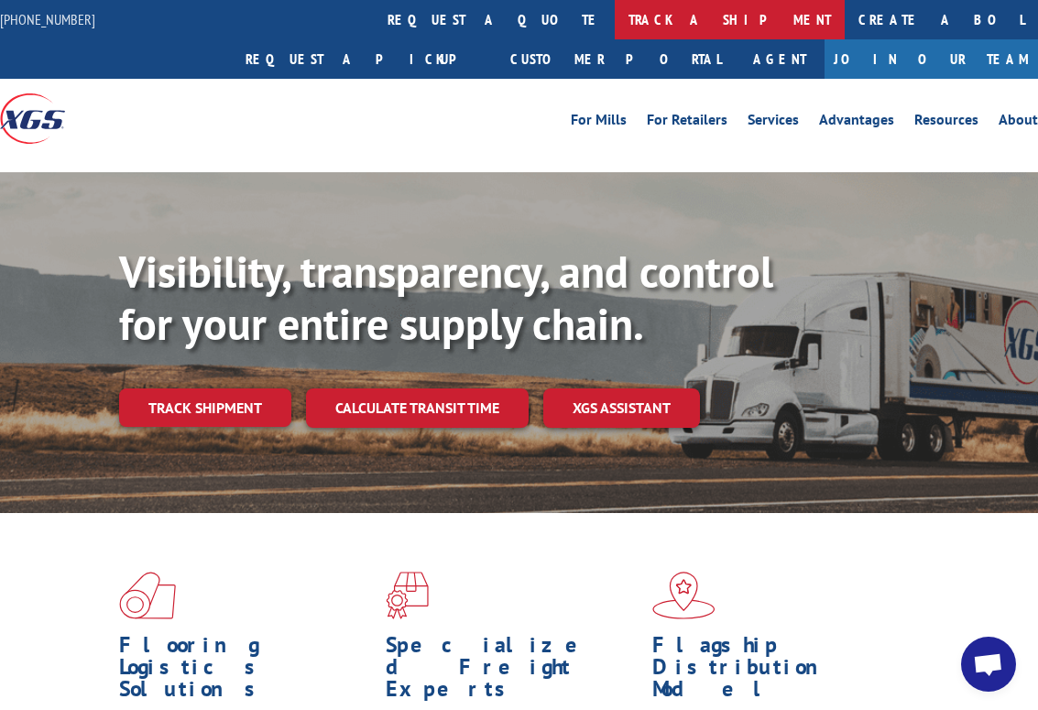
click at [615, 24] on link "track a shipment" at bounding box center [730, 19] width 230 height 39
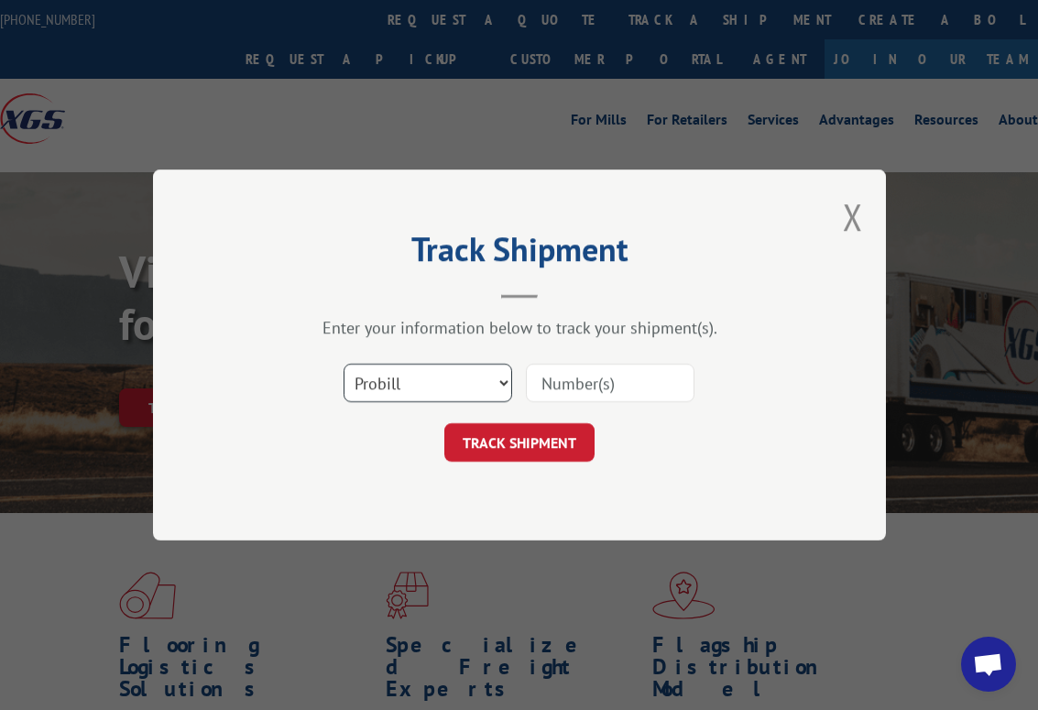
click at [472, 377] on select "Select category... Probill BOL PO" at bounding box center [428, 383] width 169 height 38
select select "bol"
click at [344, 364] on select "Select category... Probill BOL PO" at bounding box center [428, 383] width 169 height 38
click at [596, 382] on input at bounding box center [610, 383] width 169 height 38
paste input "6024261"
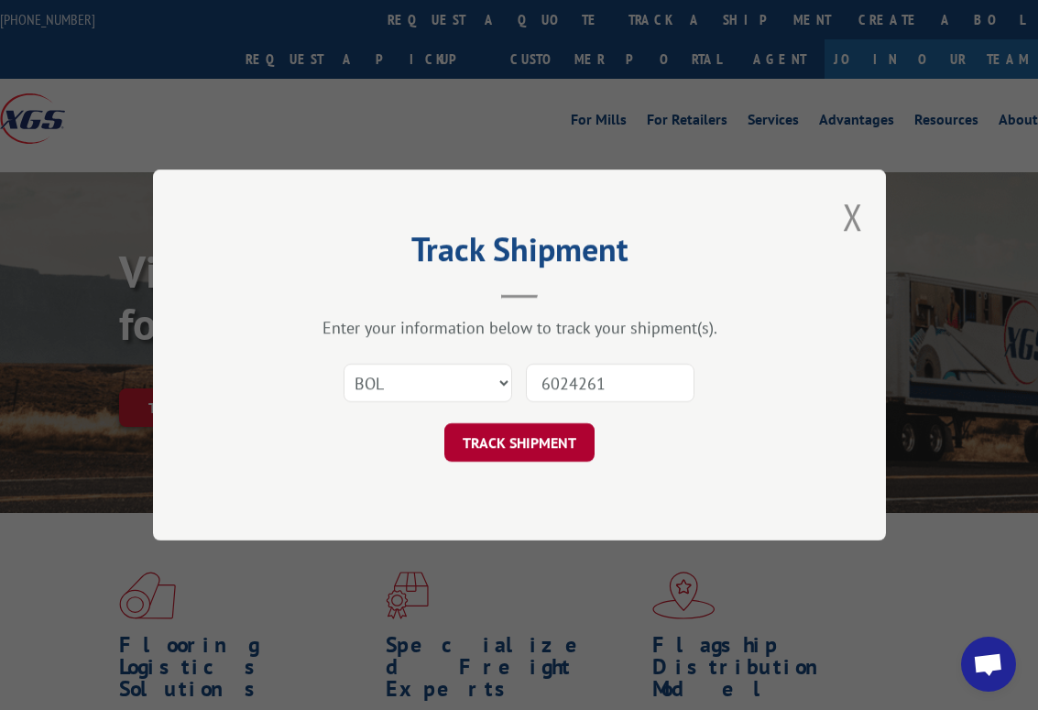
type input "6024261"
click at [519, 438] on button "TRACK SHIPMENT" at bounding box center [519, 442] width 150 height 38
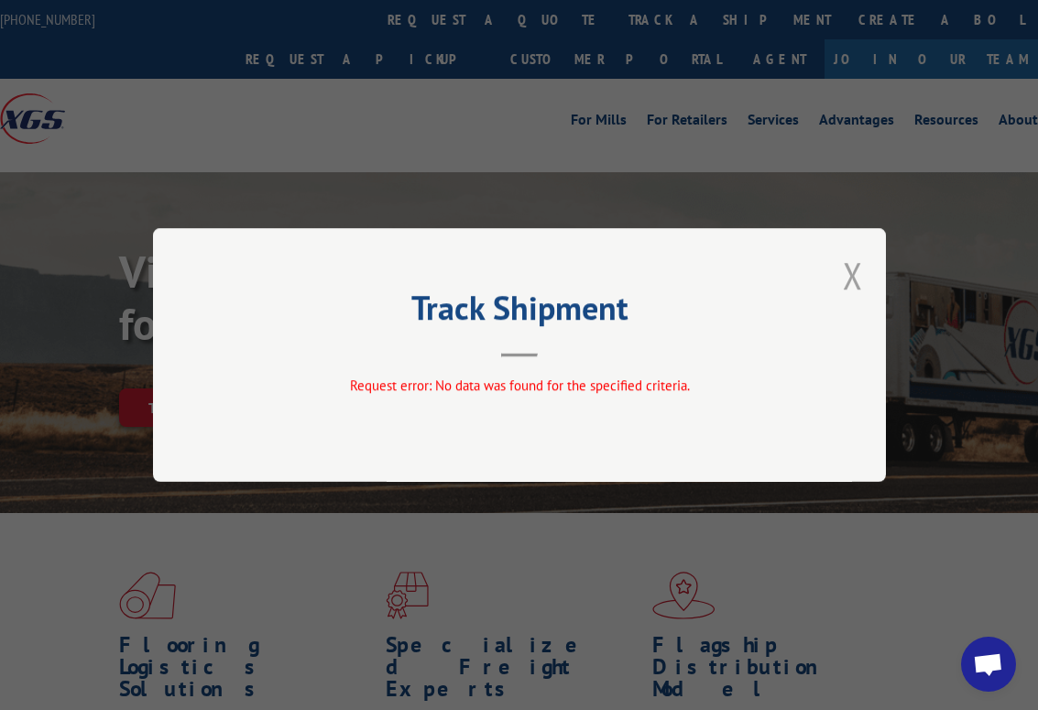
click at [851, 283] on button "Close modal" at bounding box center [853, 275] width 20 height 49
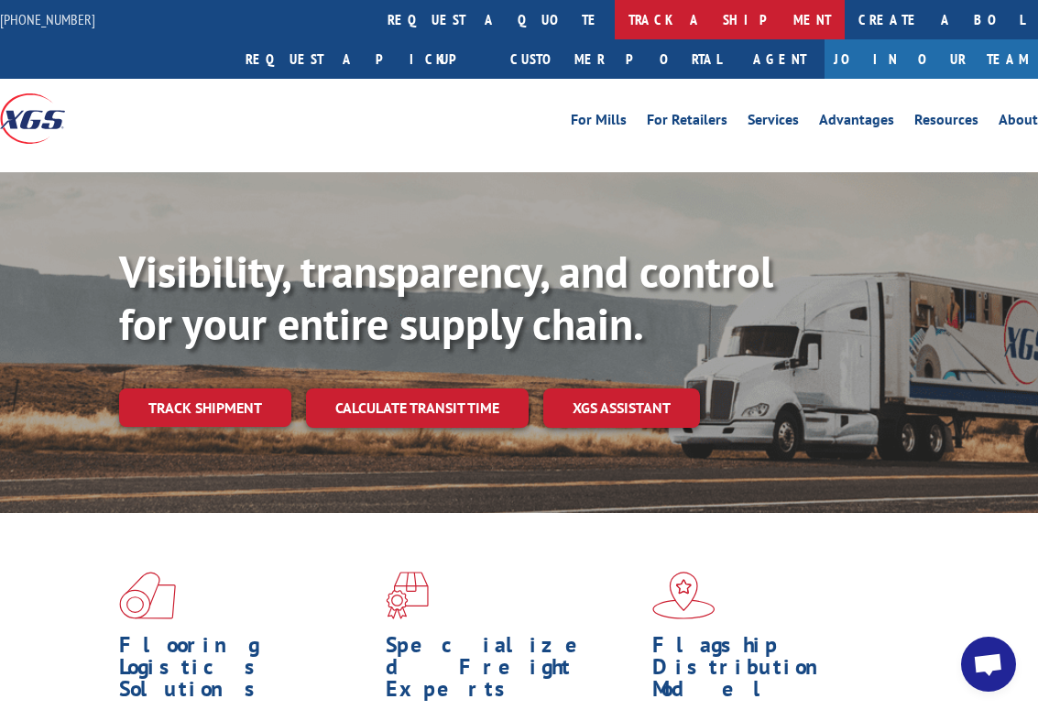
click at [615, 21] on link "track a shipment" at bounding box center [730, 19] width 230 height 39
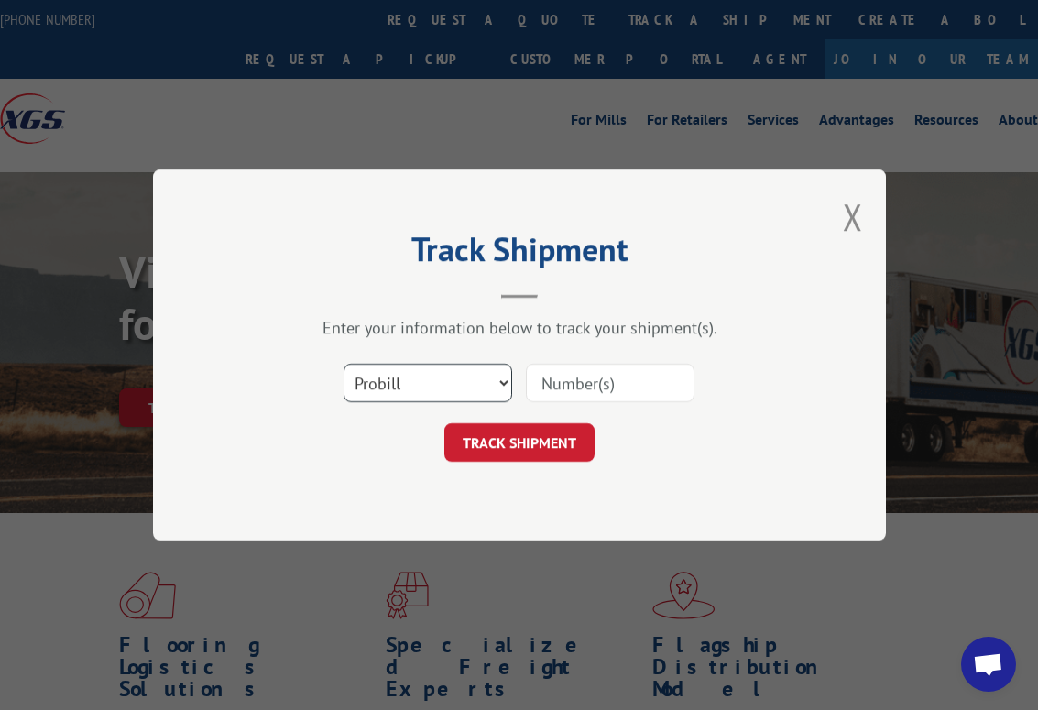
click at [443, 388] on select "Select category... Probill BOL PO" at bounding box center [428, 383] width 169 height 38
select select "bol"
click at [344, 364] on select "Select category... Probill BOL PO" at bounding box center [428, 383] width 169 height 38
click at [553, 399] on input at bounding box center [610, 383] width 169 height 38
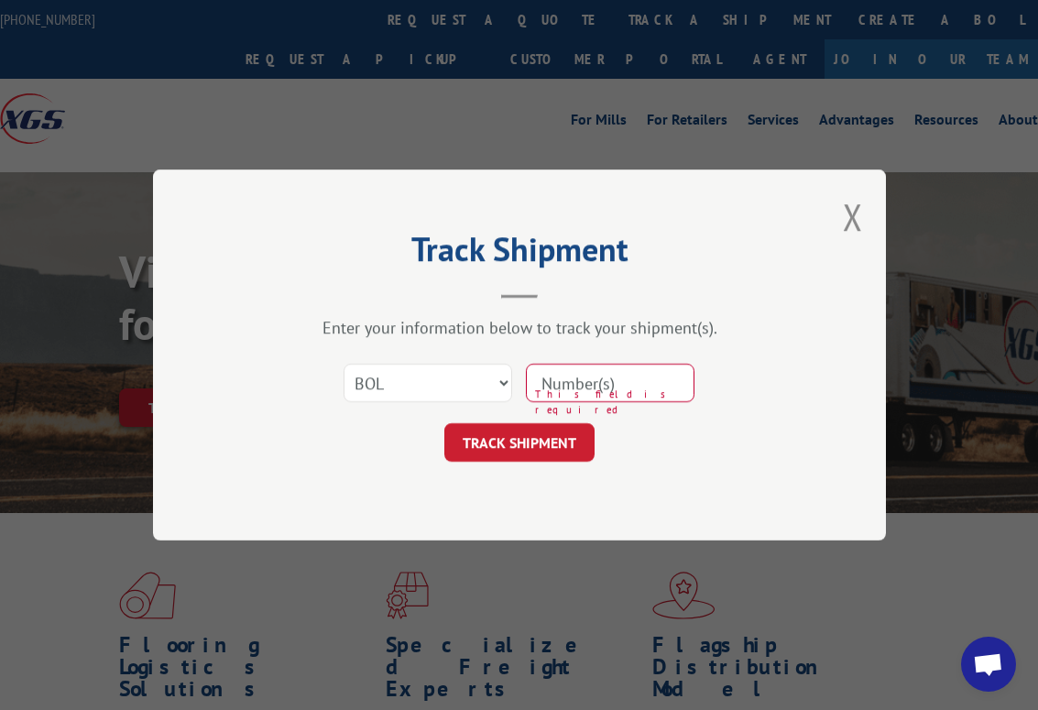
click at [574, 379] on input at bounding box center [610, 383] width 169 height 38
paste input "6008205"
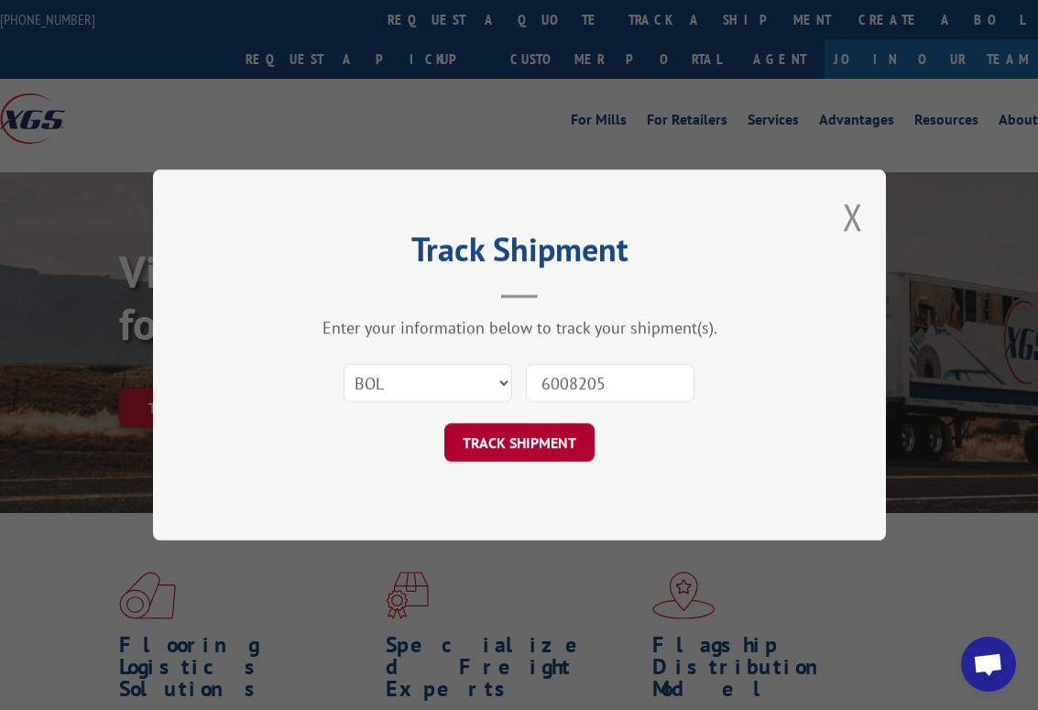
type input "6008205"
click at [542, 454] on button "TRACK SHIPMENT" at bounding box center [519, 442] width 150 height 38
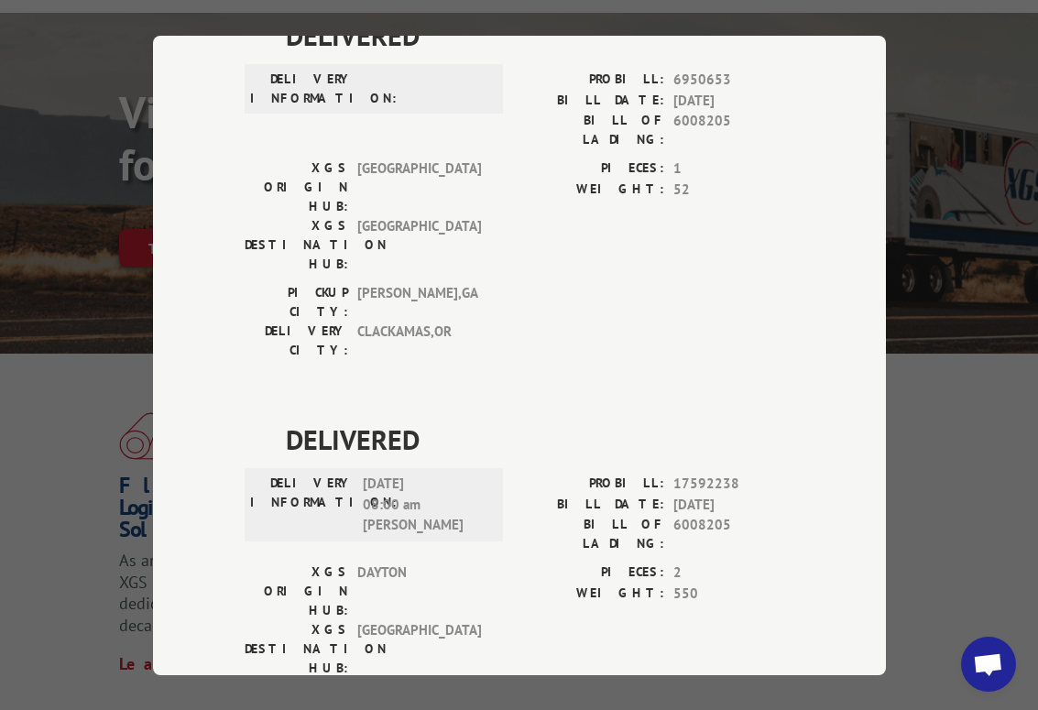
scroll to position [183, 0]
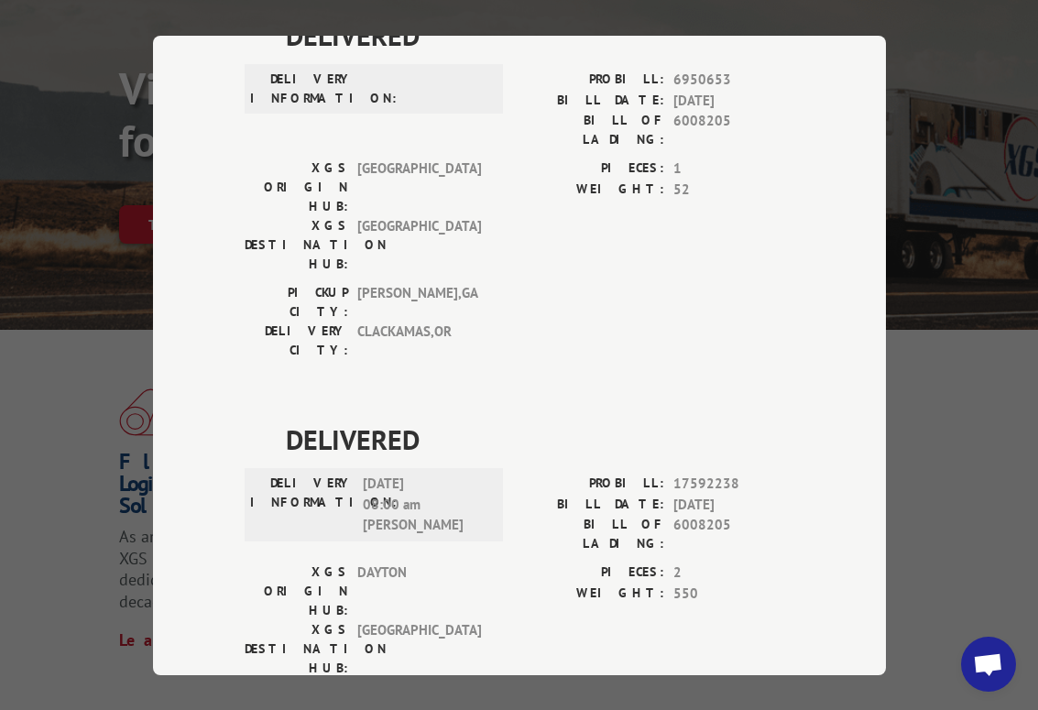
drag, startPoint x: 830, startPoint y: 659, endPoint x: 799, endPoint y: 566, distance: 97.6
click at [827, 661] on div "Track Shipment DELIVERED DELIVERY INFORMATION: PROBILL: 6950653 BILL DATE: [DAT…" at bounding box center [519, 356] width 733 height 640
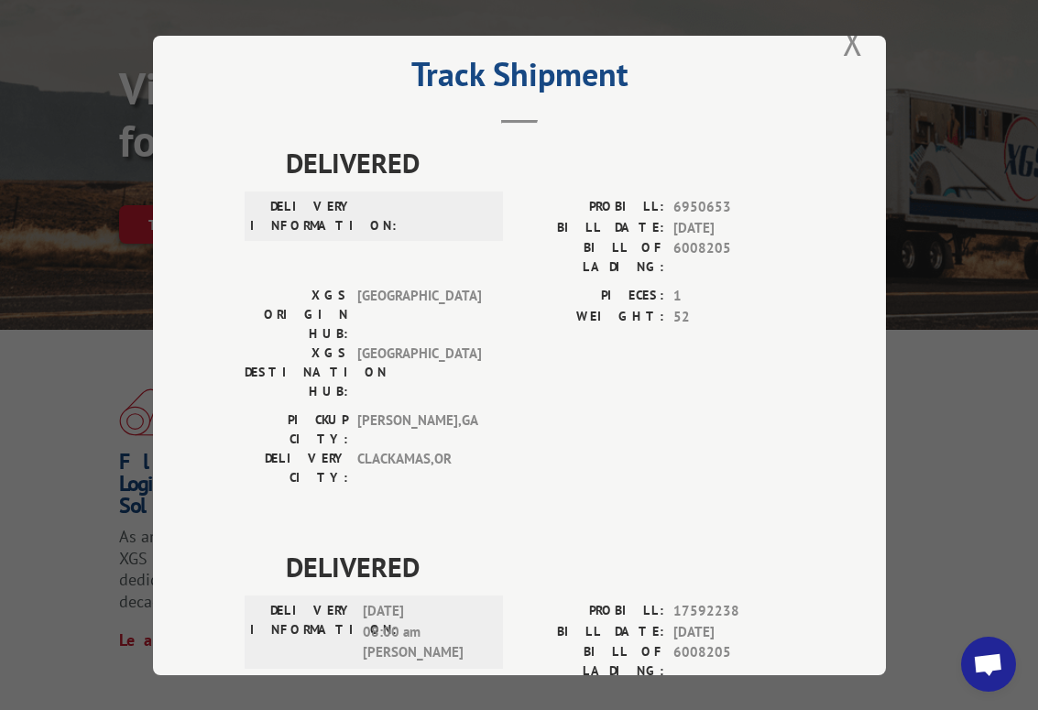
scroll to position [0, 0]
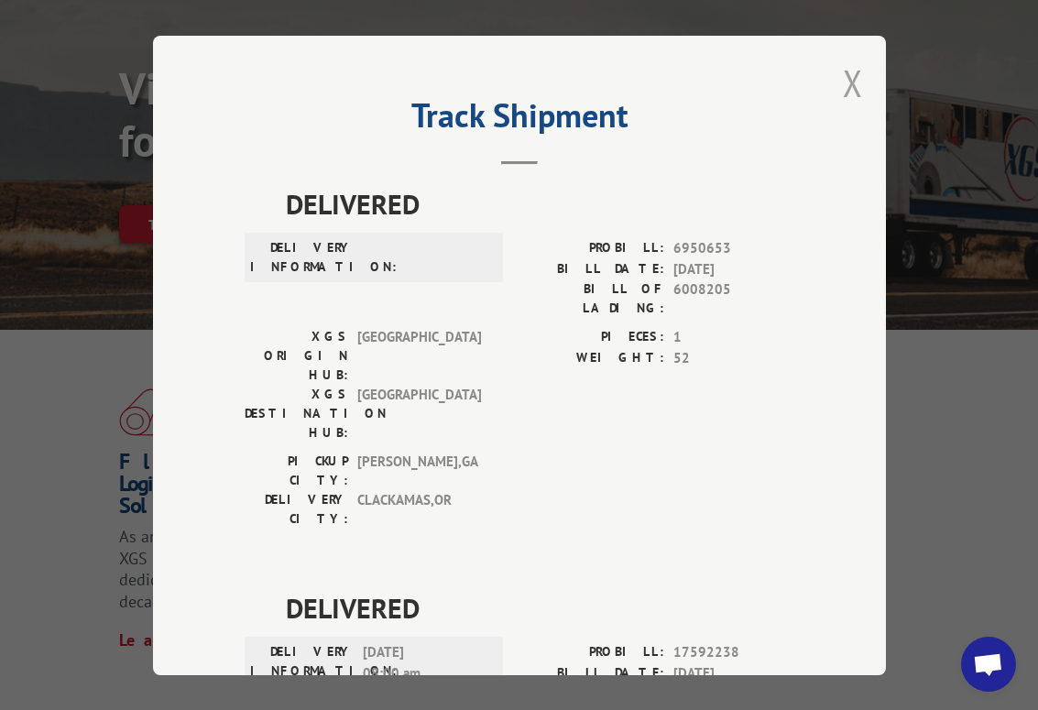
click at [843, 81] on button "Close modal" at bounding box center [853, 83] width 20 height 49
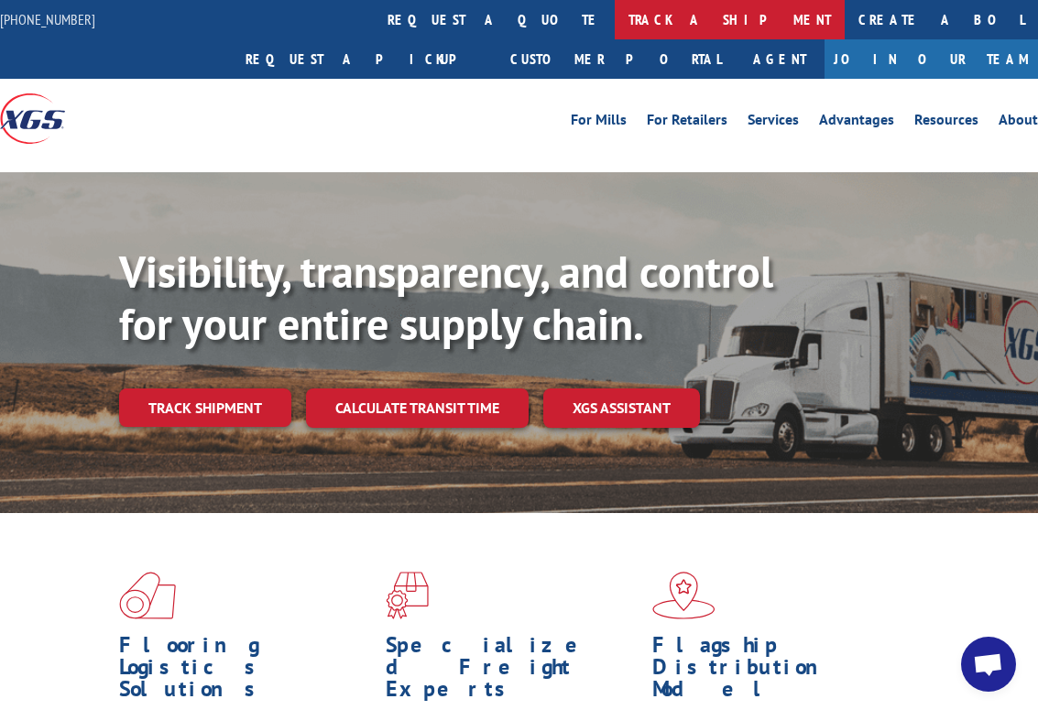
click at [615, 16] on link "track a shipment" at bounding box center [730, 19] width 230 height 39
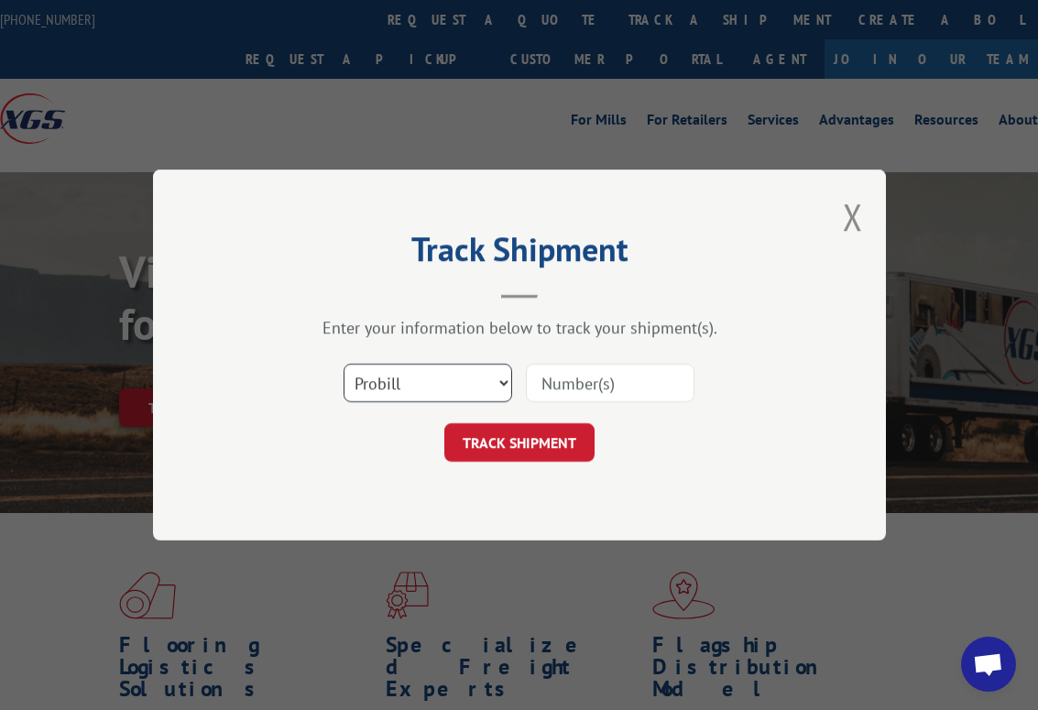
drag, startPoint x: 440, startPoint y: 379, endPoint x: 440, endPoint y: 392, distance: 12.8
click at [440, 379] on select "Select category... Probill BOL PO" at bounding box center [428, 383] width 169 height 38
select select "bol"
click at [344, 364] on select "Select category... Probill BOL PO" at bounding box center [428, 383] width 169 height 38
click at [585, 388] on input at bounding box center [610, 383] width 169 height 38
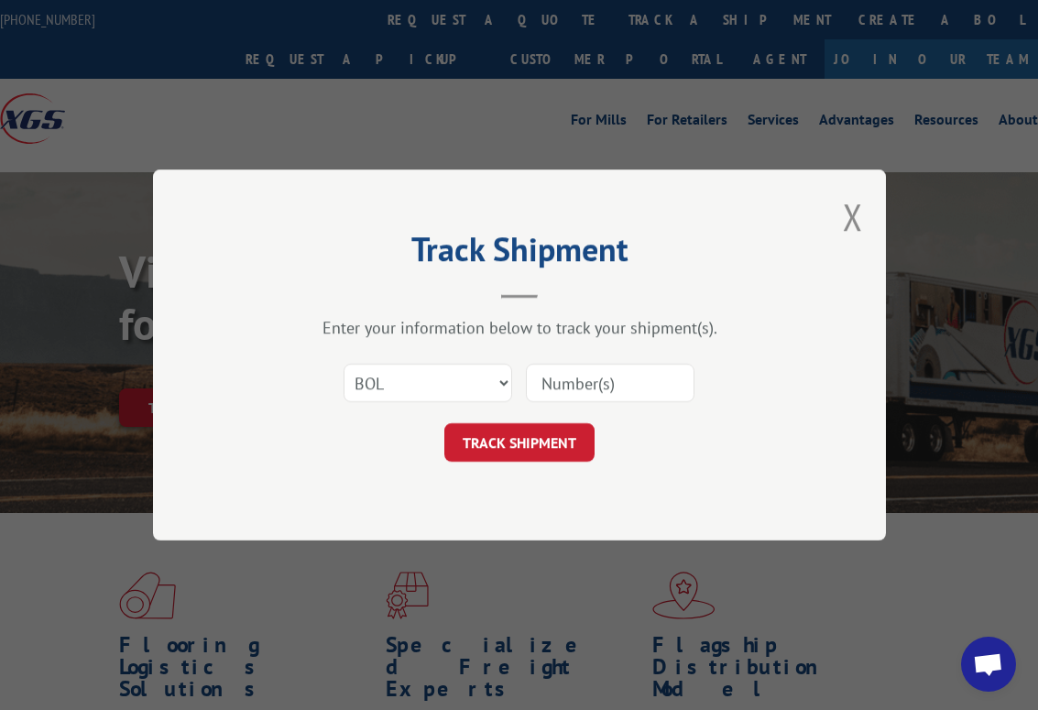
paste input "6014631"
type input "6014631"
click at [530, 437] on button "TRACK SHIPMENT" at bounding box center [519, 442] width 150 height 38
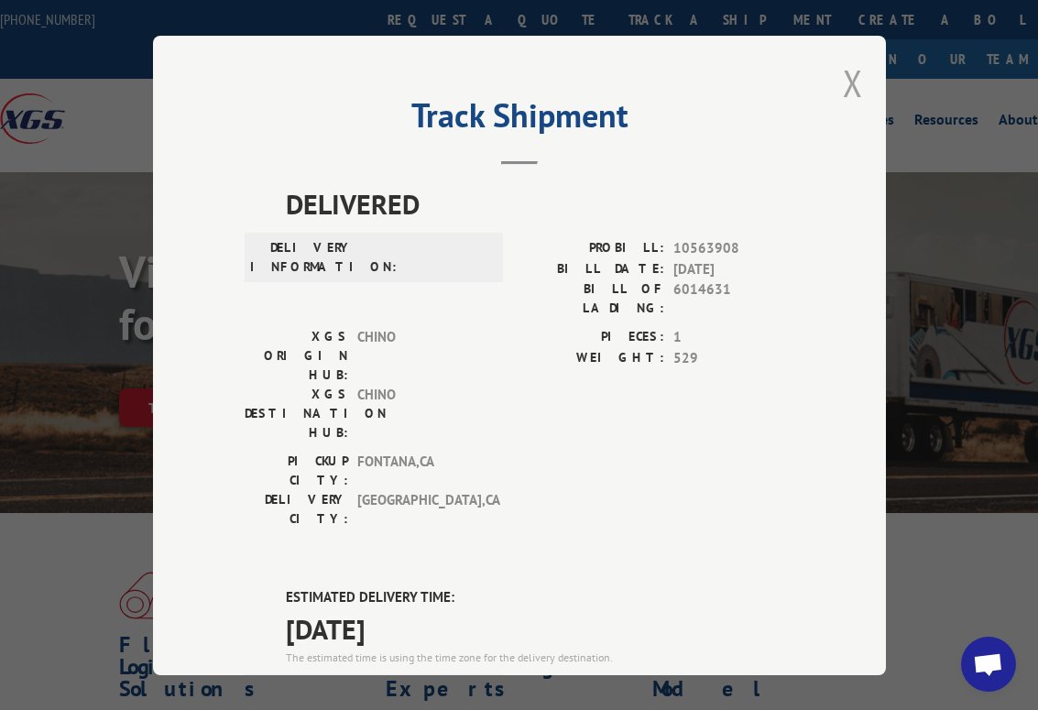
click at [843, 74] on button "Close modal" at bounding box center [853, 83] width 20 height 49
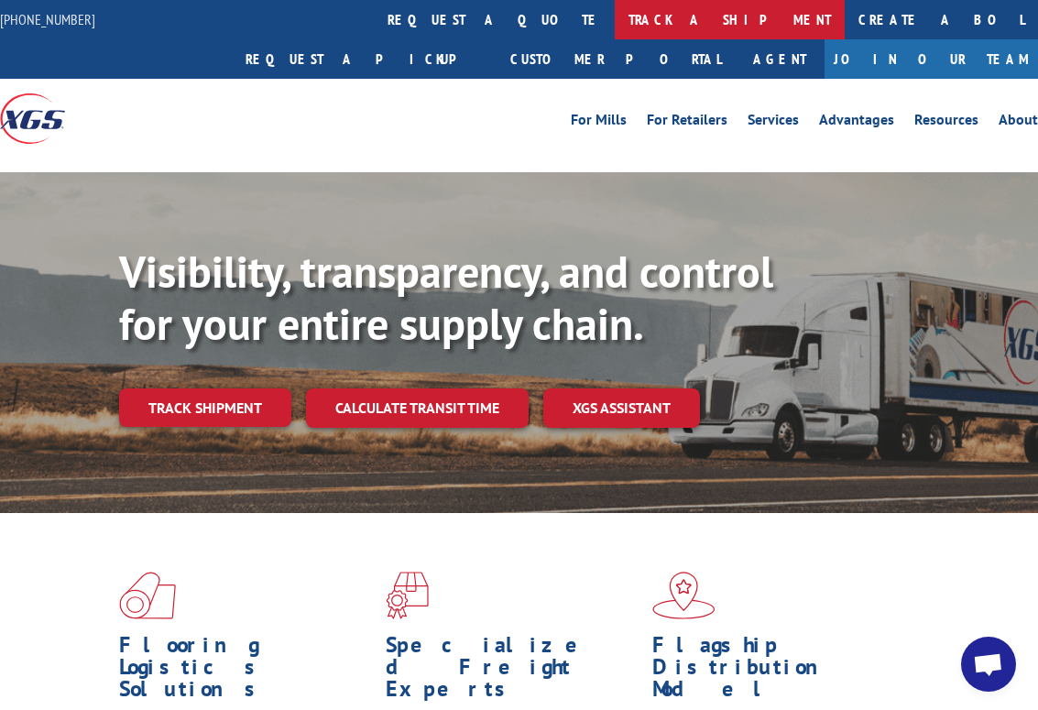
click at [615, 35] on link "track a shipment" at bounding box center [730, 19] width 230 height 39
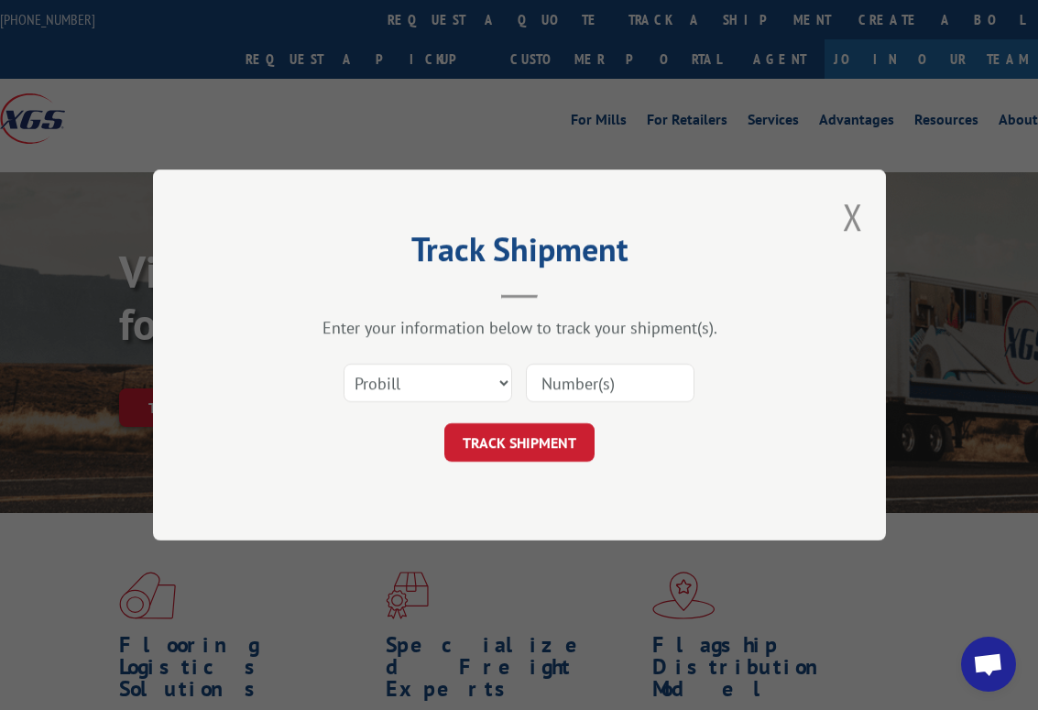
click at [482, 401] on div "Select category... Probill BOL PO" at bounding box center [520, 383] width 550 height 60
drag, startPoint x: 463, startPoint y: 384, endPoint x: 458, endPoint y: 400, distance: 17.1
click at [463, 384] on select "Select category... Probill BOL PO" at bounding box center [428, 383] width 169 height 38
select select "bol"
click at [344, 364] on select "Select category... Probill BOL PO" at bounding box center [428, 383] width 169 height 38
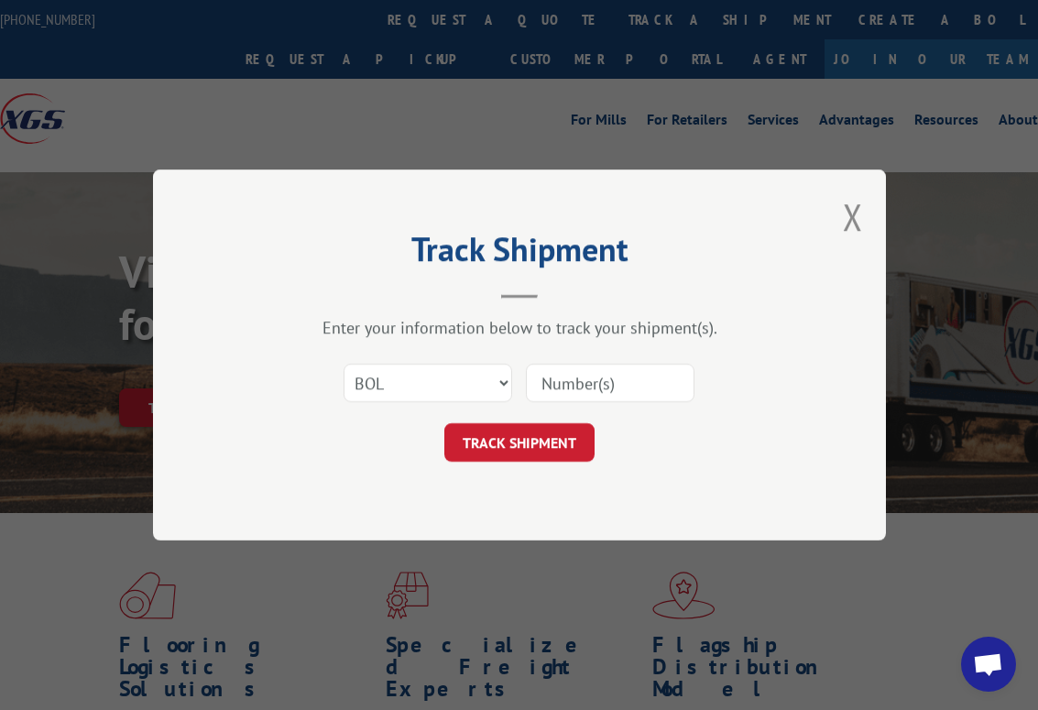
click at [554, 377] on input at bounding box center [610, 383] width 169 height 38
paste input "6012075"
type input "6012075"
click at [536, 439] on button "TRACK SHIPMENT" at bounding box center [519, 442] width 150 height 38
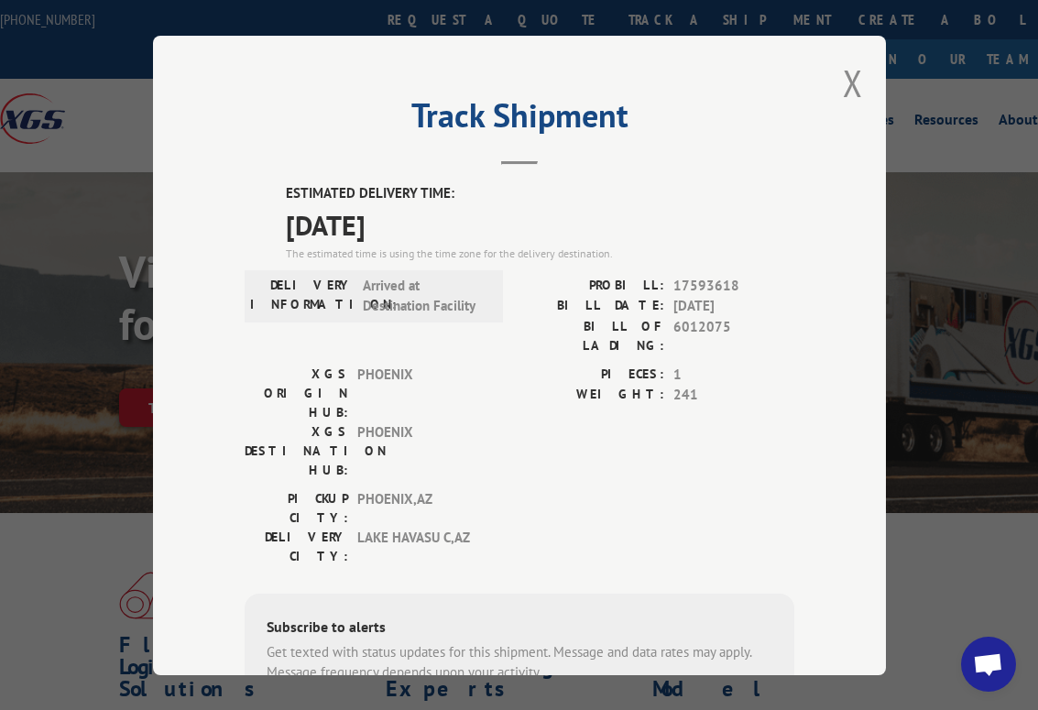
click at [843, 76] on button "Close modal" at bounding box center [853, 83] width 20 height 49
